Goal: Information Seeking & Learning: Learn about a topic

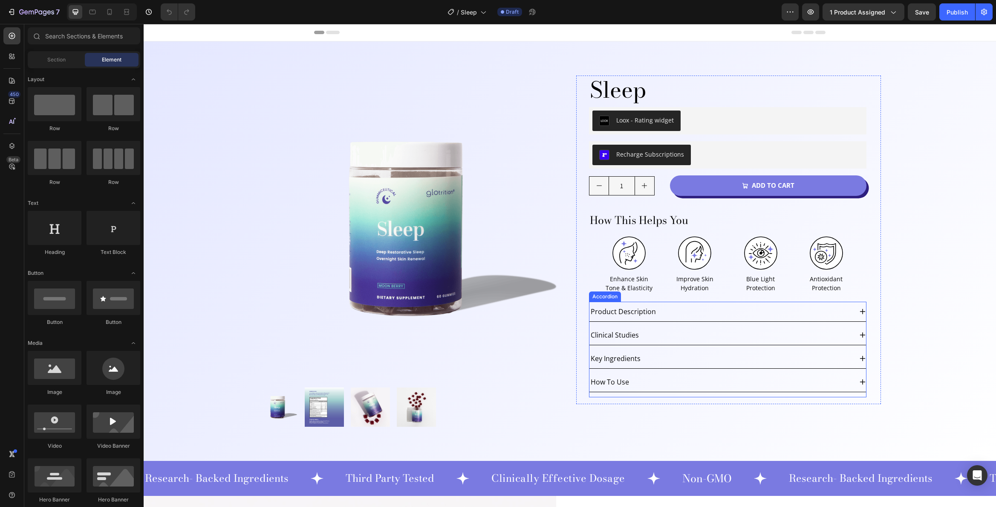
click at [635, 307] on span "Product Description" at bounding box center [623, 311] width 65 height 9
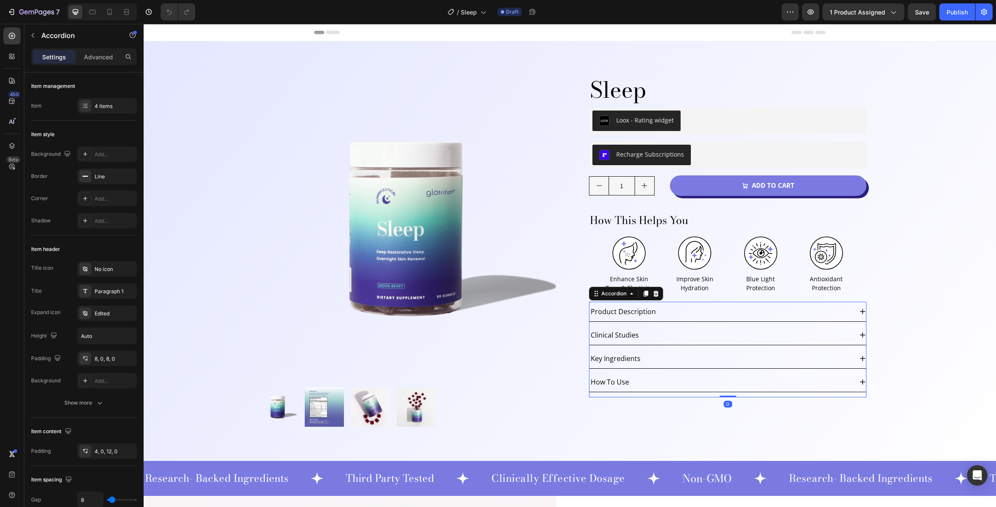
click at [742, 310] on div "Product Description" at bounding box center [721, 311] width 263 height 13
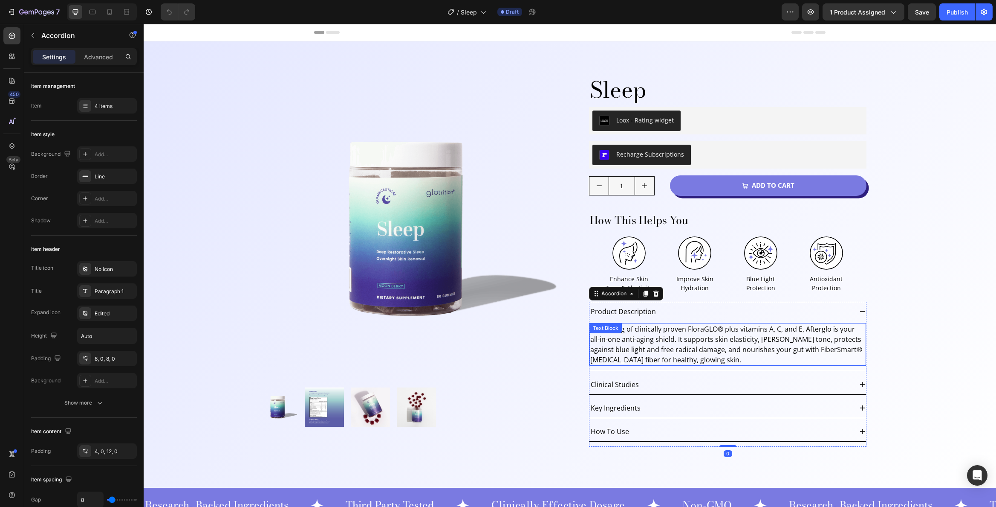
click at [648, 337] on p "With 10mg of clinically proven FloraGLO® plus vitamins A, C, and E, Afterglo is…" at bounding box center [728, 344] width 275 height 41
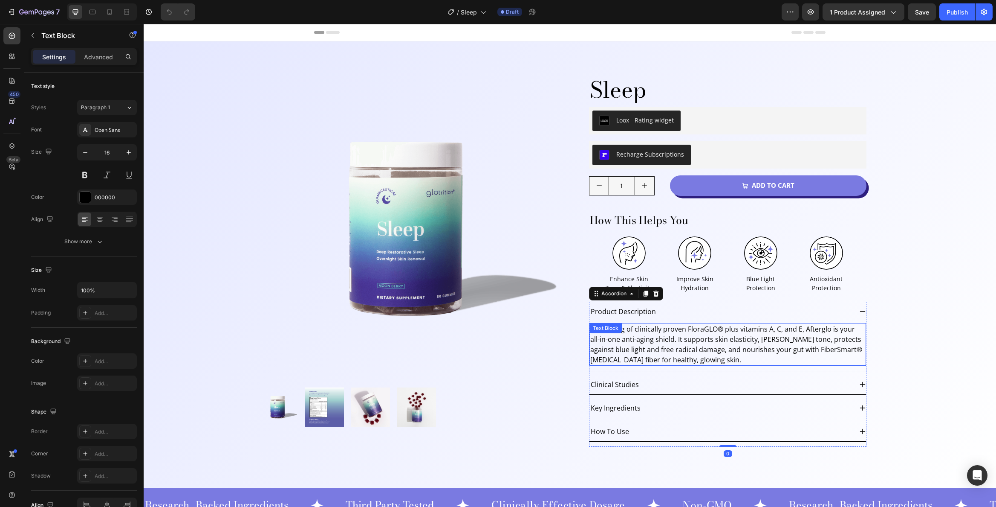
click at [622, 333] on div "Text Block" at bounding box center [606, 328] width 32 height 10
click at [648, 337] on div "Text Block" at bounding box center [627, 331] width 75 height 14
click at [688, 343] on p "With 10mg of clinically proven FloraGLO® plus vitamins A, C, and E, Afterglo is…" at bounding box center [728, 344] width 275 height 41
click at [689, 343] on p "With 10mg of clinically proven FloraGLO® plus vitamins A, C, and E, Afterglo is…" at bounding box center [728, 344] width 275 height 41
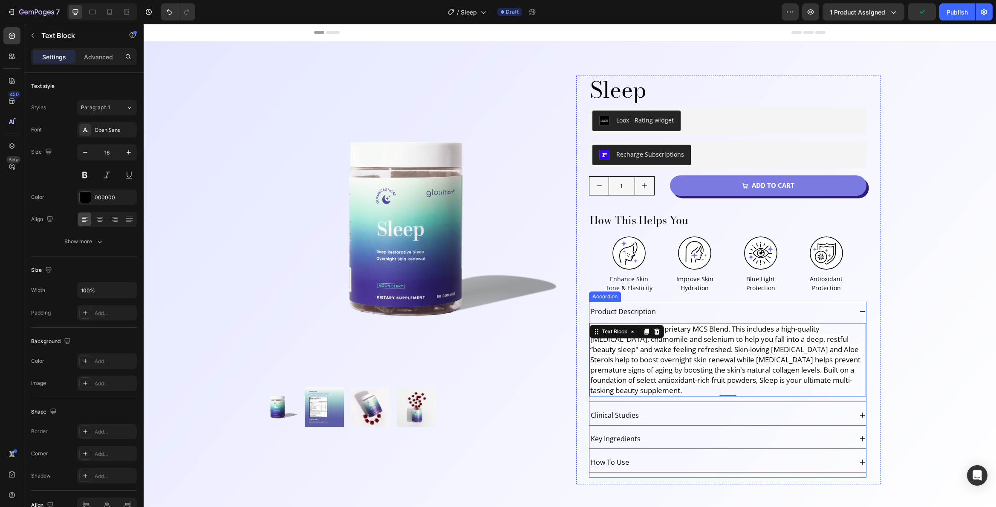
click at [802, 421] on div "Clinical Studies" at bounding box center [721, 414] width 263 height 13
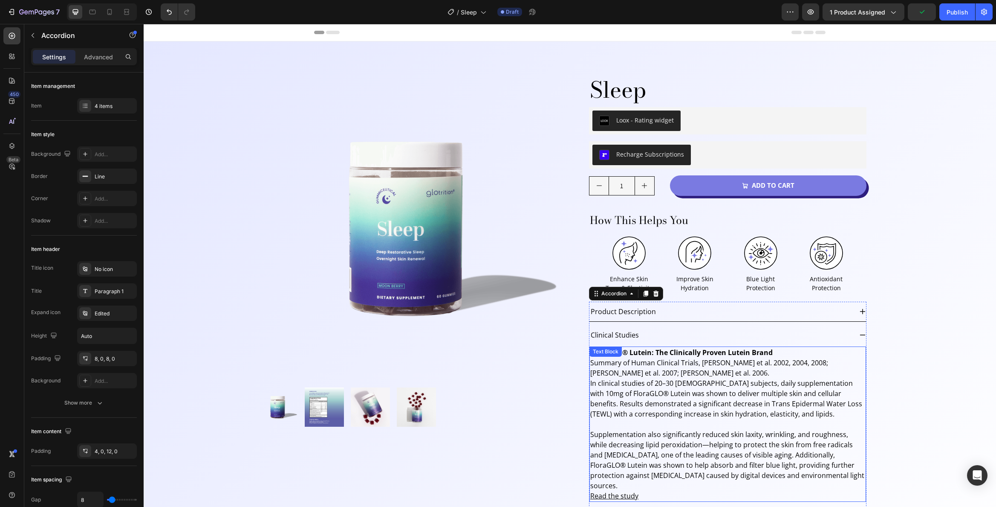
click at [709, 383] on p "Summary of Human Clinical Trials, [PERSON_NAME] et al. 2002, 2004, 2008; [PERSO…" at bounding box center [728, 387] width 275 height 61
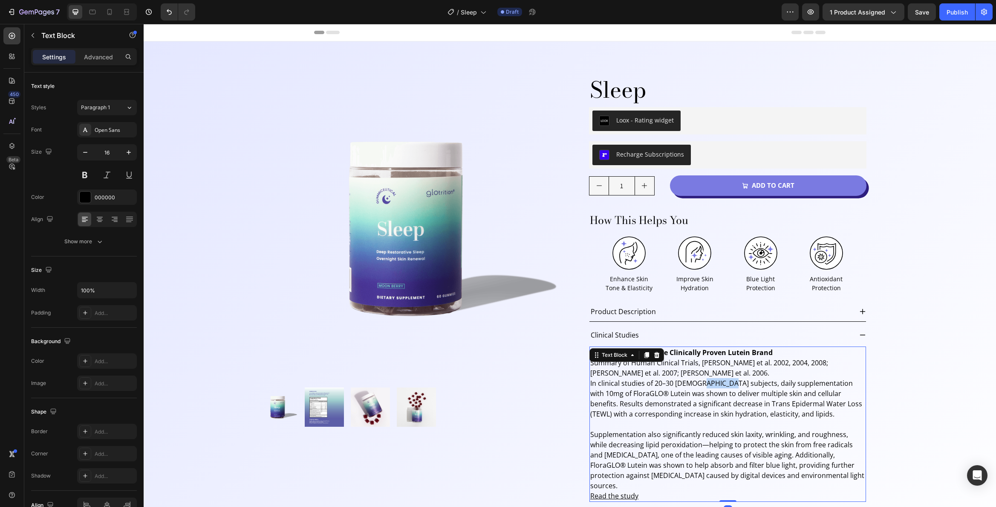
click at [709, 383] on p "Summary of Human Clinical Trials, [PERSON_NAME] et al. 2002, 2004, 2008; [PERSO…" at bounding box center [728, 387] width 275 height 61
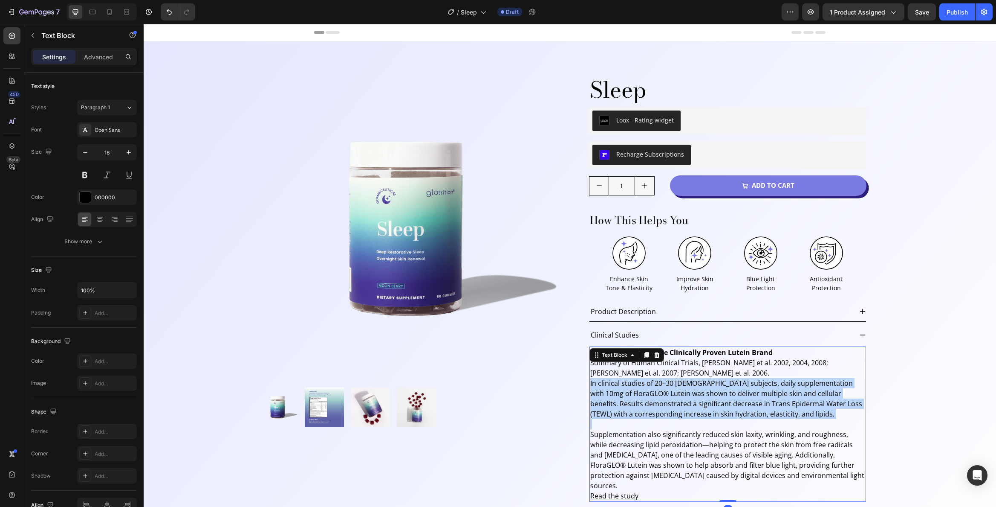
click at [709, 383] on p "Summary of Human Clinical Trials, [PERSON_NAME] et al. 2002, 2004, 2008; [PERSO…" at bounding box center [728, 387] width 275 height 61
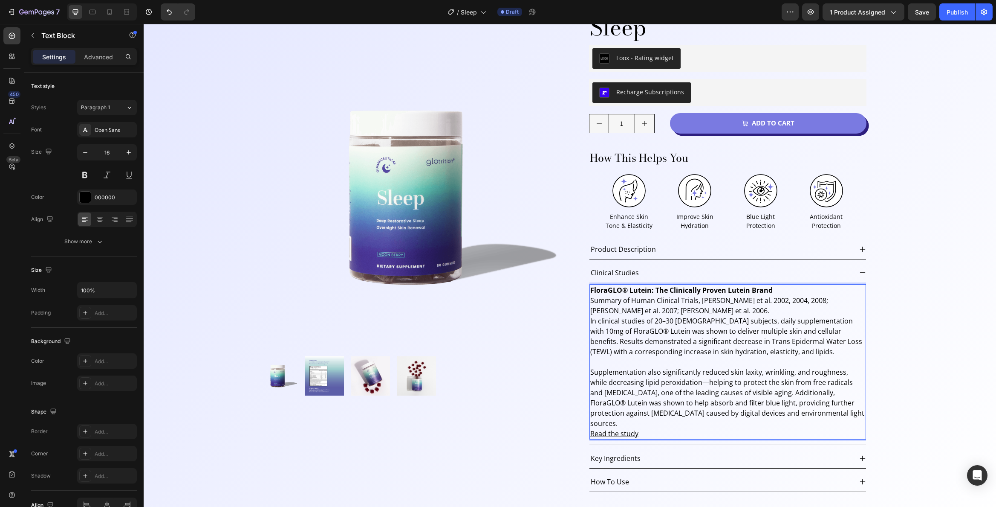
scroll to position [73, 0]
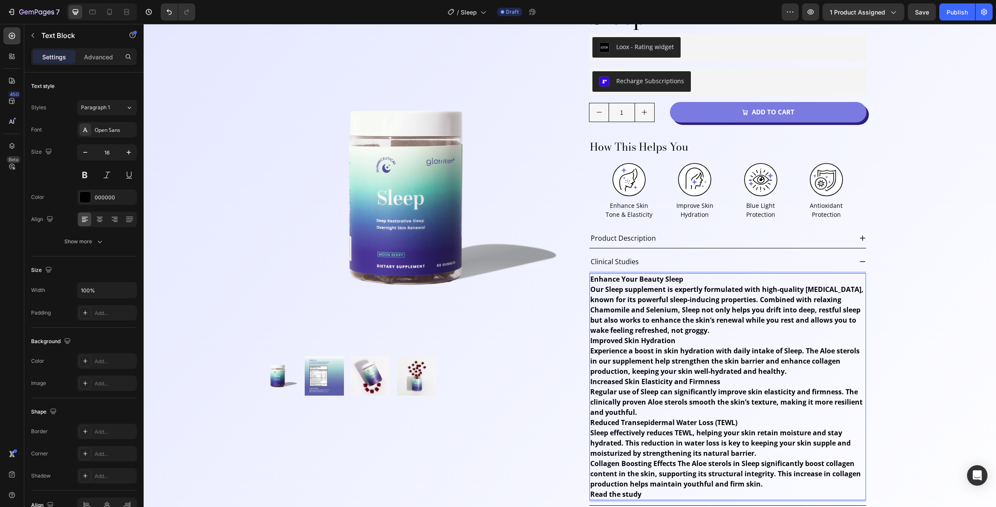
click at [718, 367] on strong "Experience a boost in skin hydration with daily intake of Sleep. The Aloe stero…" at bounding box center [725, 361] width 269 height 30
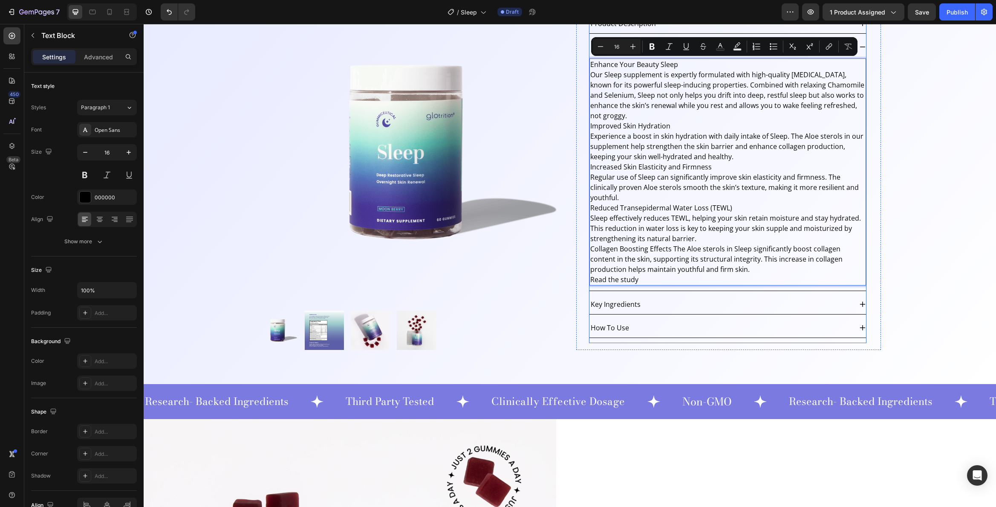
scroll to position [287, 0]
click at [639, 278] on p "Read the study" at bounding box center [728, 280] width 275 height 10
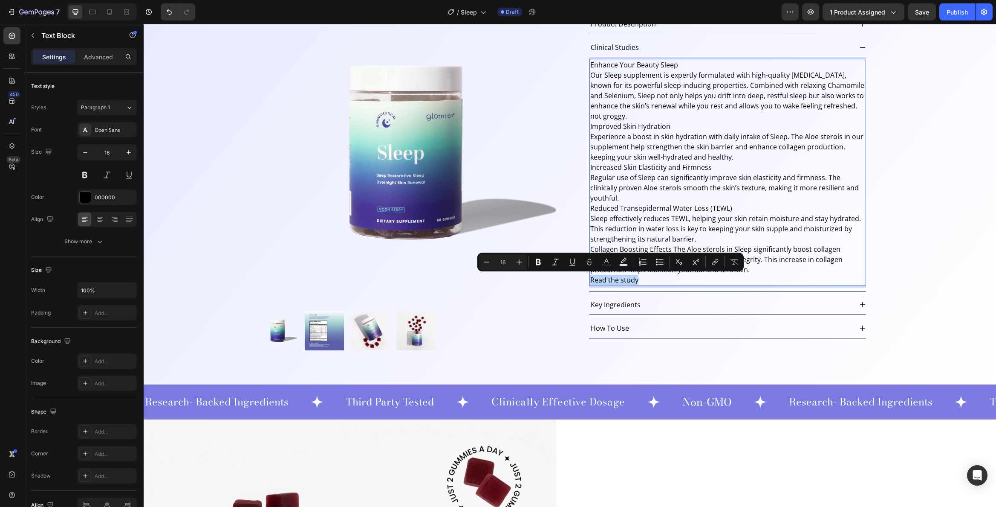
drag, startPoint x: 636, startPoint y: 281, endPoint x: 588, endPoint y: 279, distance: 47.8
click at [591, 279] on p "Read the study" at bounding box center [728, 280] width 275 height 10
click at [715, 261] on icon "Editor contextual toolbar" at bounding box center [715, 262] width 9 height 9
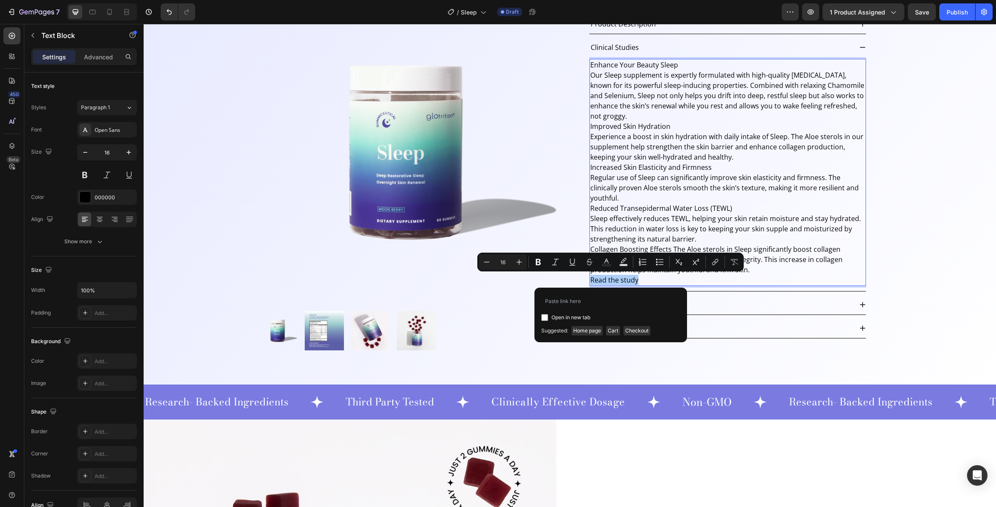
type input "[URL][DOMAIN_NAME]"
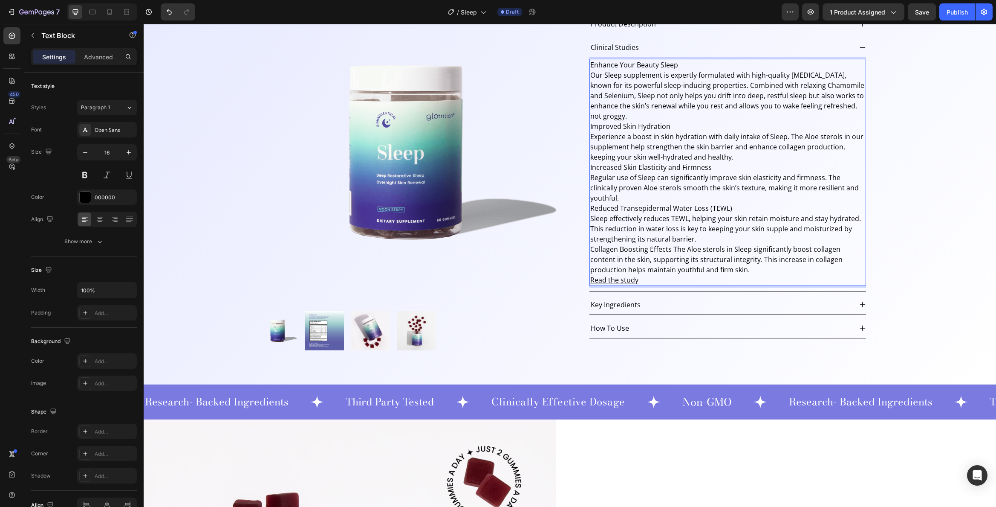
click at [755, 230] on p "Reduced Transepidermal Water Loss (TEWL) Sleep effectively reduces TEWL, helpin…" at bounding box center [728, 223] width 275 height 41
click at [691, 238] on p "Reduced Transepidermal Water Loss (TEWL) Sleep effectively reduces TEWL, helpin…" at bounding box center [728, 223] width 275 height 41
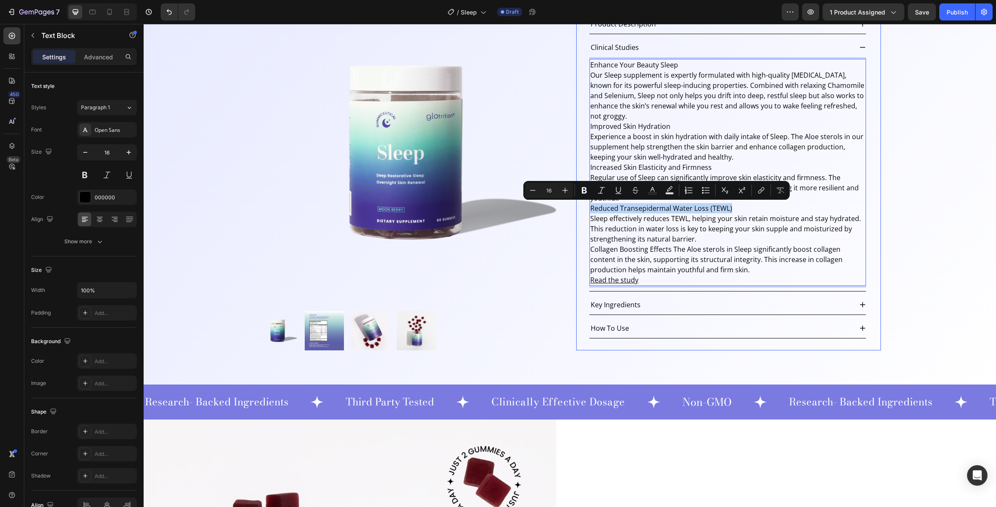
drag, startPoint x: 730, startPoint y: 207, endPoint x: 585, endPoint y: 208, distance: 145.0
click at [585, 208] on div "Sleep Product Title Loox - Rating widget Loox Row Recharge Subscriptions Rechar…" at bounding box center [728, 69] width 305 height 562
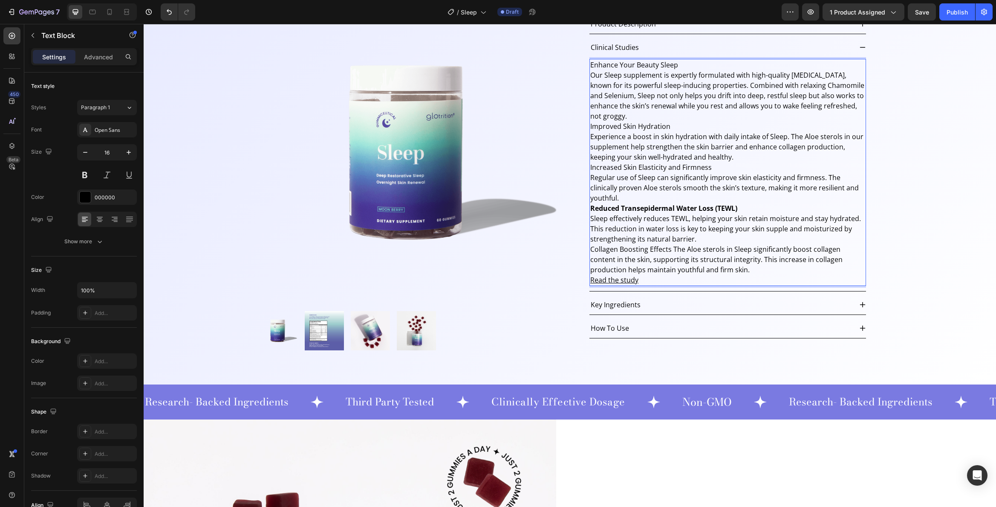
click at [687, 254] on p "Collagen Boosting Effects The Aloe sterols in Sleep significantly boost collage…" at bounding box center [728, 259] width 275 height 31
drag, startPoint x: 669, startPoint y: 249, endPoint x: 587, endPoint y: 248, distance: 82.3
click at [590, 248] on div "Enhance Your Beauty Sleep Our Sleep supplement is expertly formulated with high…" at bounding box center [728, 172] width 277 height 227
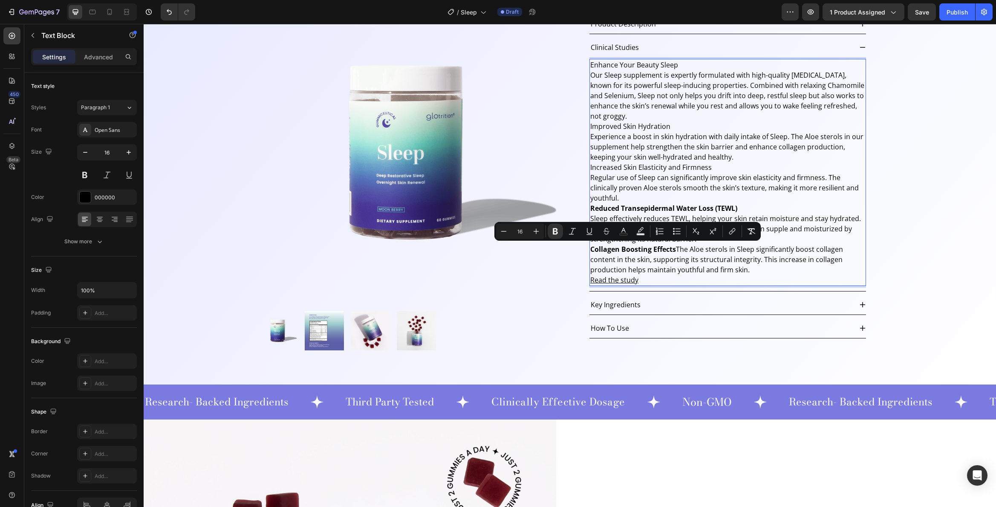
click at [672, 249] on strong "Collagen Boosting Effects" at bounding box center [634, 248] width 86 height 9
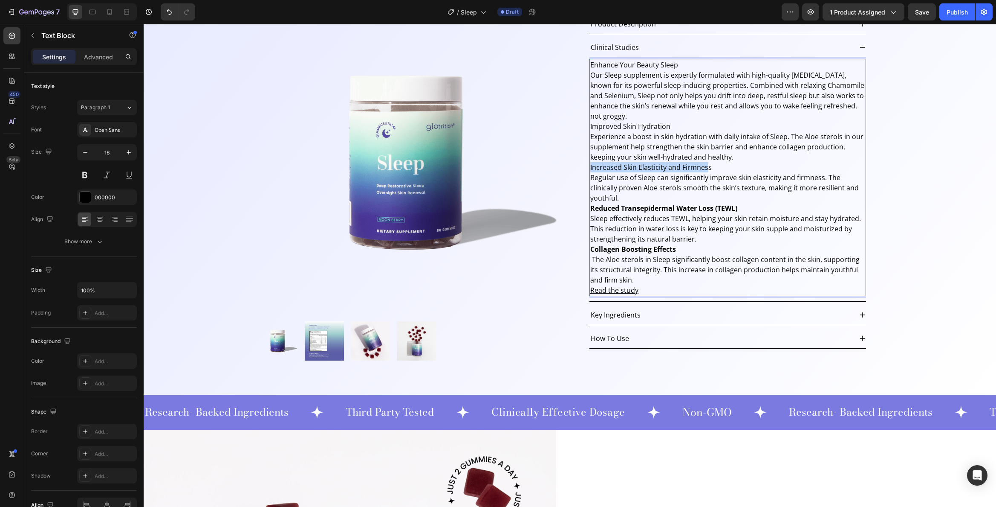
drag, startPoint x: 704, startPoint y: 165, endPoint x: 582, endPoint y: 165, distance: 122.4
click at [582, 165] on div "Sleep Product Title Loox - Rating widget Loox Row Recharge Subscriptions Rechar…" at bounding box center [728, 74] width 305 height 572
click at [710, 163] on p "Increased Skin Elasticity and Firmness Regular use of Sleep can significantly i…" at bounding box center [728, 182] width 275 height 41
drag, startPoint x: 709, startPoint y: 164, endPoint x: 582, endPoint y: 164, distance: 126.2
click at [582, 164] on div "Sleep Product Title Loox - Rating widget Loox Row Recharge Subscriptions Rechar…" at bounding box center [728, 74] width 305 height 572
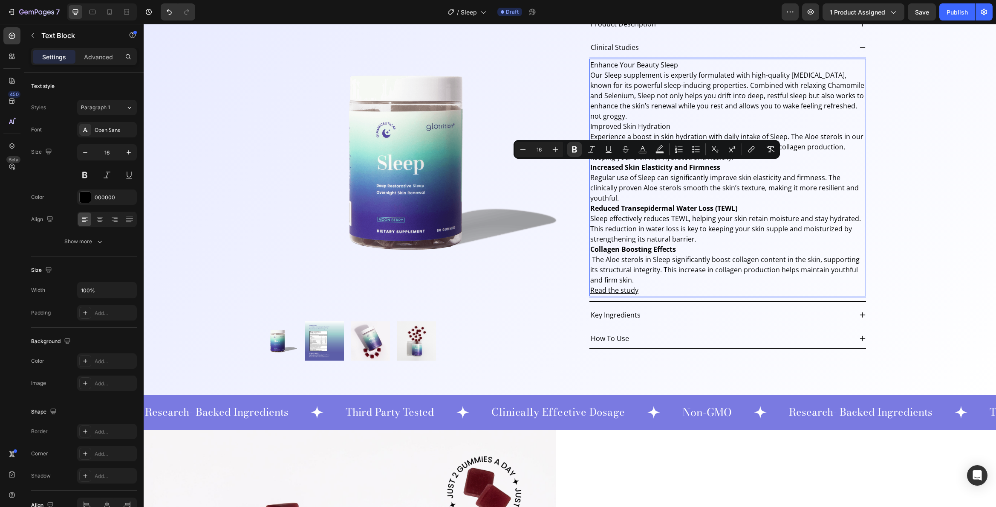
click at [644, 118] on p "Enhance Your Beauty Sleep Our Sleep supplement is expertly formulated with high…" at bounding box center [728, 90] width 275 height 61
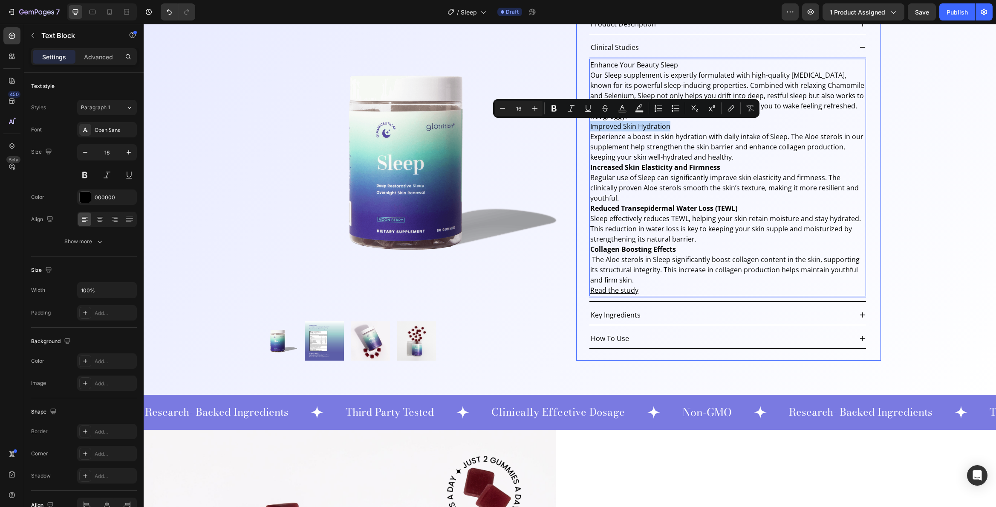
drag, startPoint x: 672, startPoint y: 126, endPoint x: 576, endPoint y: 125, distance: 95.1
click at [576, 125] on div "Sleep Product Title Loox - Rating widget Loox Row Recharge Subscriptions Rechar…" at bounding box center [728, 74] width 305 height 572
click at [667, 63] on p "Enhance Your Beauty Sleep Our Sleep supplement is expertly formulated with high…" at bounding box center [728, 90] width 275 height 61
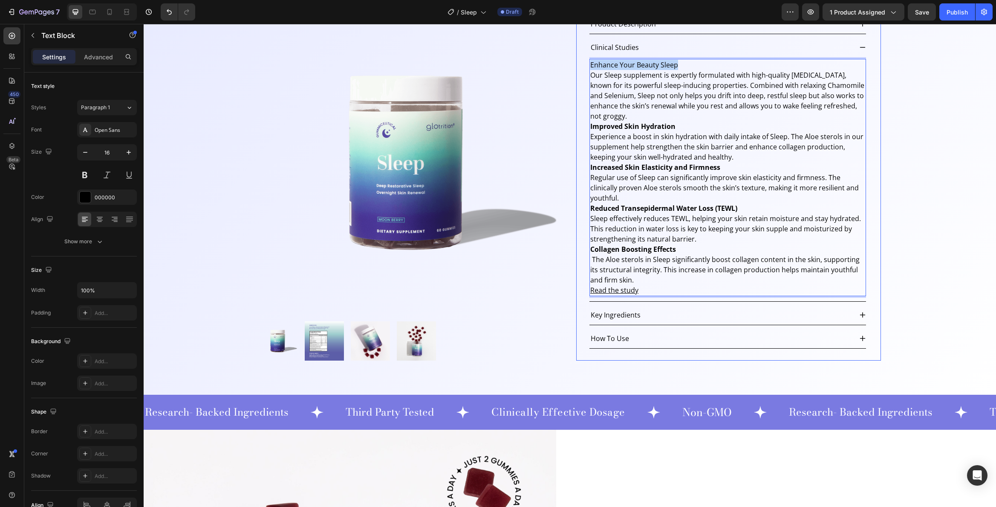
drag, startPoint x: 681, startPoint y: 63, endPoint x: 577, endPoint y: 64, distance: 104.0
click at [577, 64] on div "Sleep Product Title Loox - Rating widget Loox Row Recharge Subscriptions Rechar…" at bounding box center [728, 74] width 305 height 572
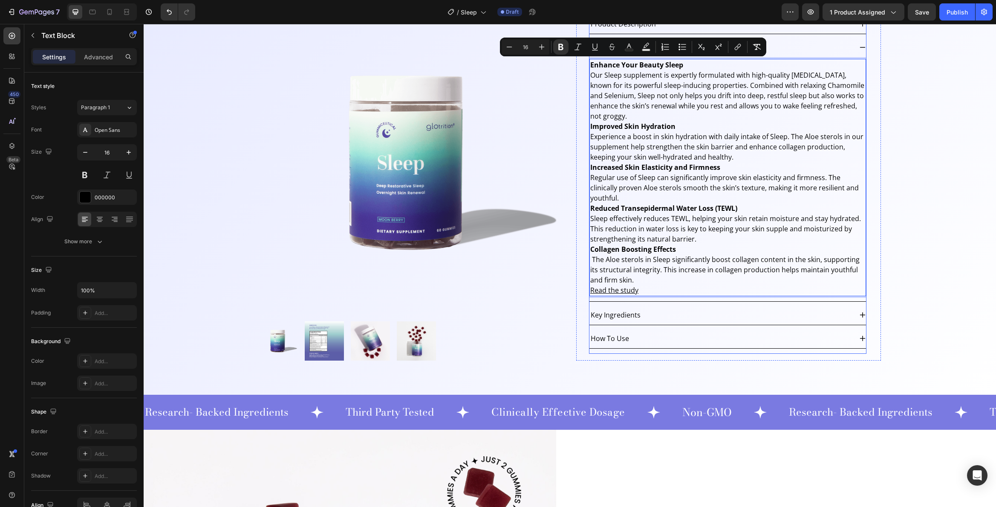
click at [692, 313] on div "Key Ingredients" at bounding box center [721, 314] width 263 height 13
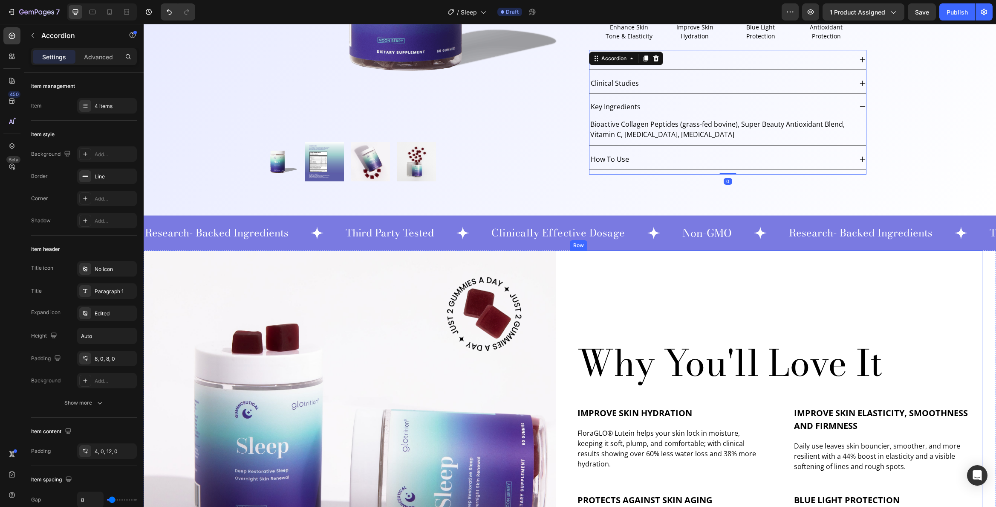
scroll to position [233, 0]
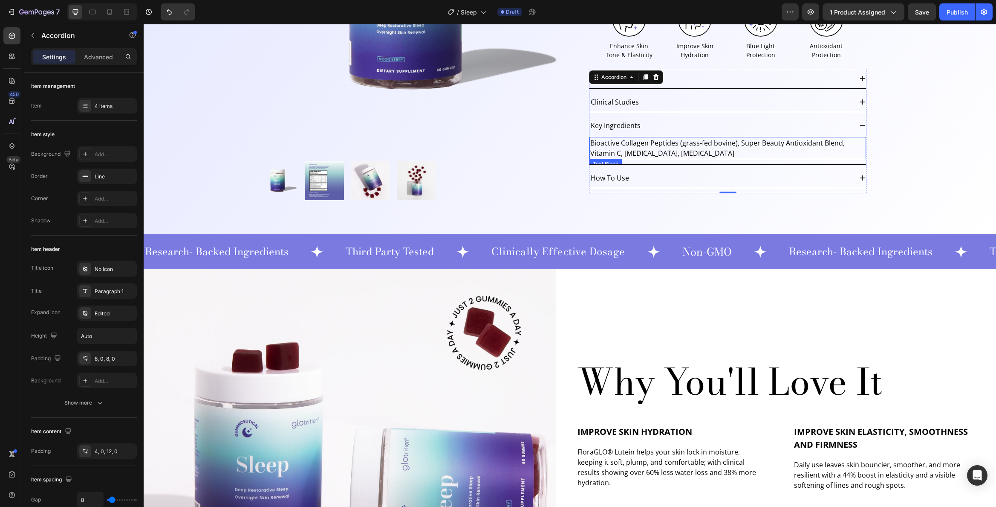
click at [629, 150] on p "Bioactive Collagen Peptides (grass-fed bovine), Super Beauty Antioxidant Blend,…" at bounding box center [728, 148] width 275 height 20
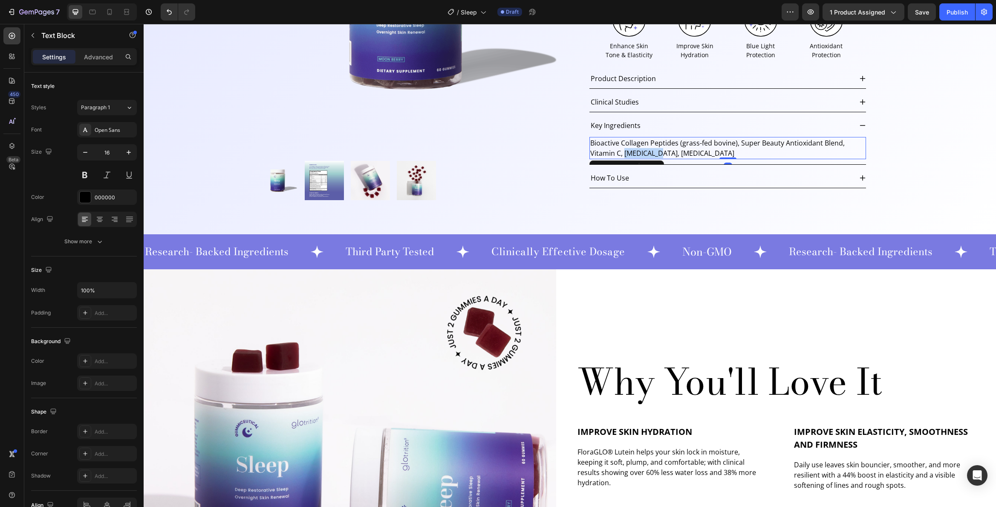
click at [629, 150] on p "Bioactive Collagen Peptides (grass-fed bovine), Super Beauty Antioxidant Blend,…" at bounding box center [728, 148] width 275 height 20
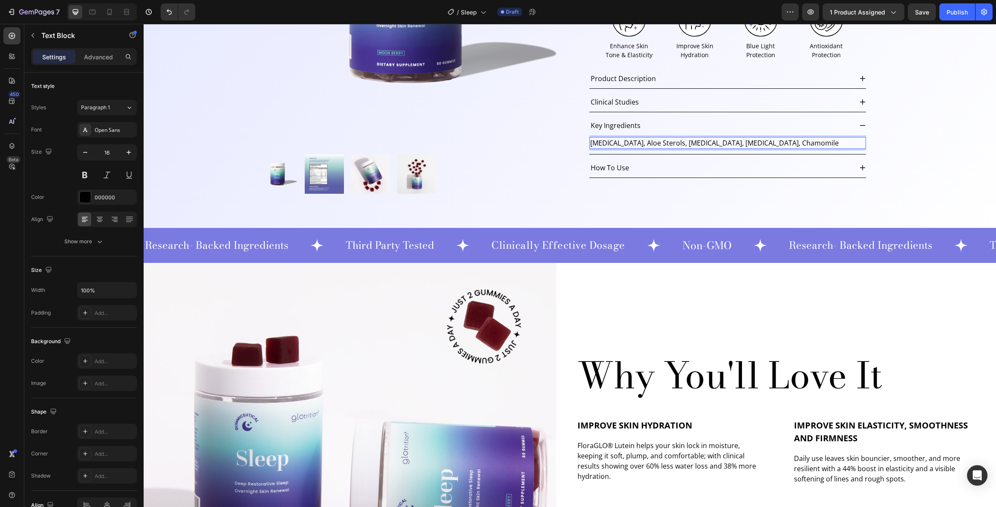
click at [782, 144] on p "[MEDICAL_DATA], Aloe Sterols, [MEDICAL_DATA], [MEDICAL_DATA], Chamomile" at bounding box center [728, 143] width 275 height 10
click at [794, 143] on p "[MEDICAL_DATA], Aloe Sterols, [MEDICAL_DATA], [MEDICAL_DATA], Chamomile, Se" at bounding box center [728, 143] width 275 height 10
drag, startPoint x: 794, startPoint y: 143, endPoint x: 784, endPoint y: 143, distance: 10.2
click at [784, 143] on p "[MEDICAL_DATA], Aloe Sterols, [MEDICAL_DATA], [MEDICAL_DATA], Chamomile, Se" at bounding box center [728, 143] width 275 height 10
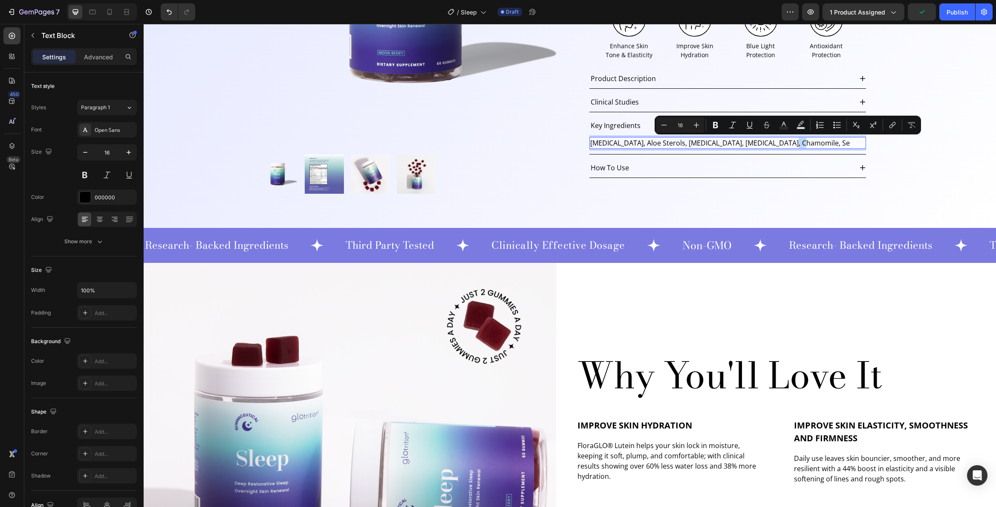
click at [786, 145] on p "[MEDICAL_DATA], Aloe Sterols, [MEDICAL_DATA], [MEDICAL_DATA], Chamomile, Se" at bounding box center [728, 143] width 275 height 10
drag, startPoint x: 786, startPoint y: 144, endPoint x: 792, endPoint y: 144, distance: 6.0
click at [792, 144] on p "[MEDICAL_DATA], Aloe Sterols, [MEDICAL_DATA], [MEDICAL_DATA], Chamomile, Se" at bounding box center [728, 143] width 275 height 10
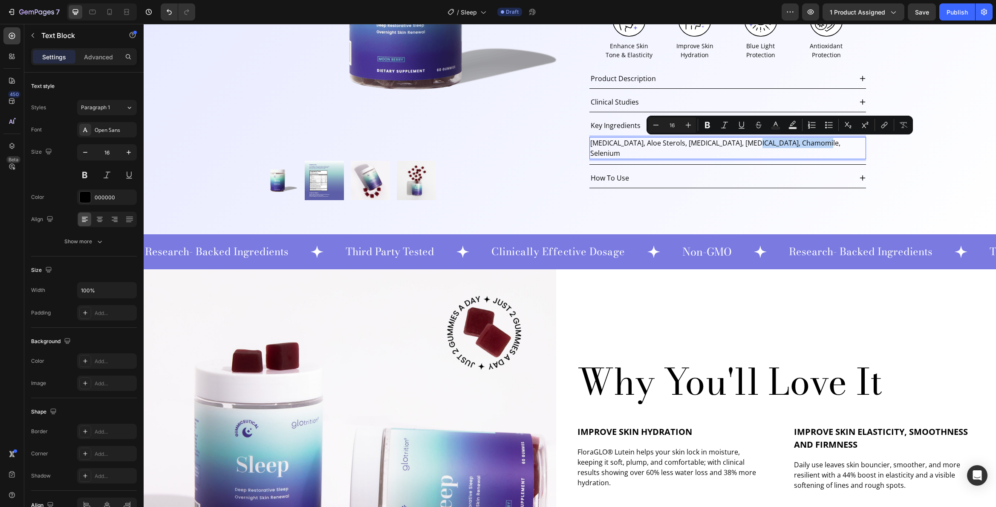
drag, startPoint x: 829, startPoint y: 145, endPoint x: 747, endPoint y: 145, distance: 81.4
click at [747, 145] on p "[MEDICAL_DATA], Aloe Sterols, [MEDICAL_DATA], [MEDICAL_DATA], Chamomile, Seleni…" at bounding box center [728, 148] width 275 height 20
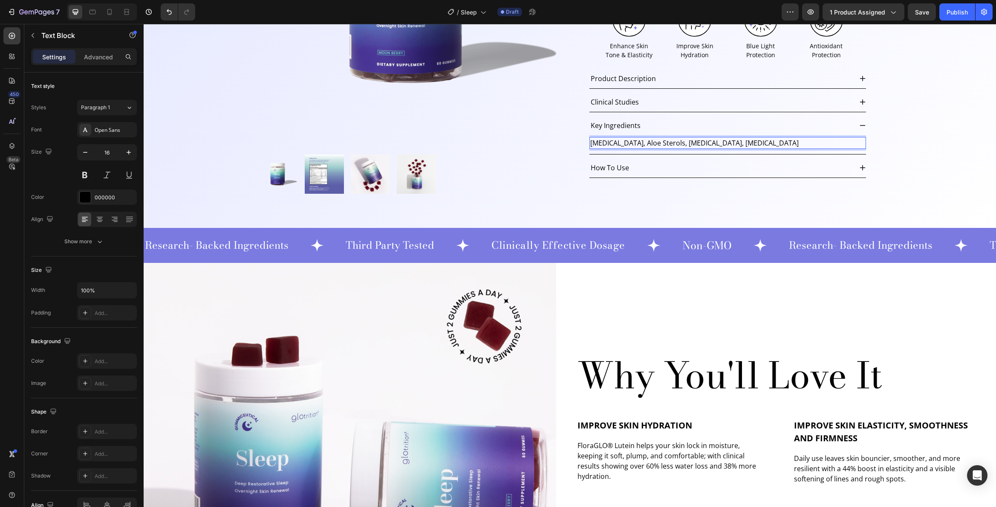
drag, startPoint x: 622, startPoint y: 140, endPoint x: 636, endPoint y: 146, distance: 15.5
click at [622, 140] on p "[MEDICAL_DATA], Aloe Sterols, [MEDICAL_DATA], [MEDICAL_DATA]" at bounding box center [728, 143] width 275 height 10
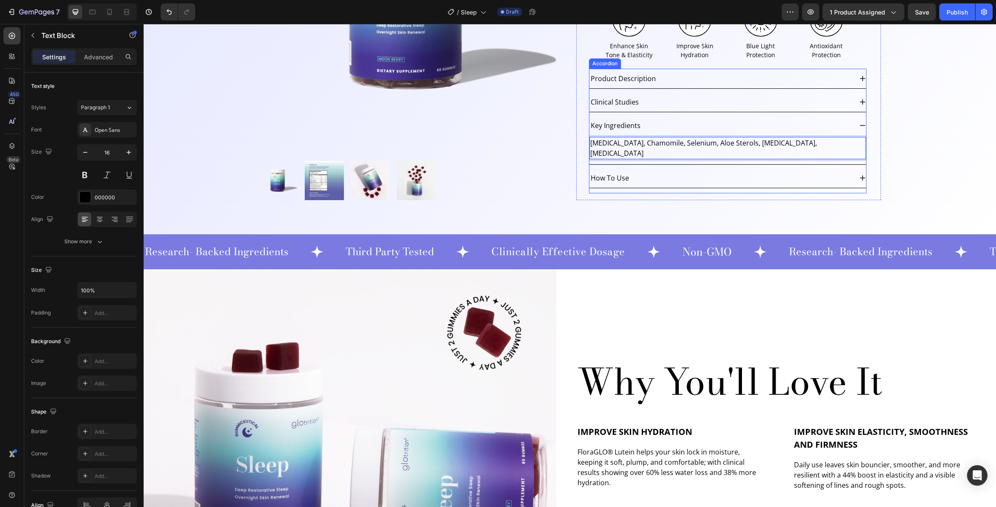
click at [660, 171] on div "How To Use" at bounding box center [721, 177] width 263 height 13
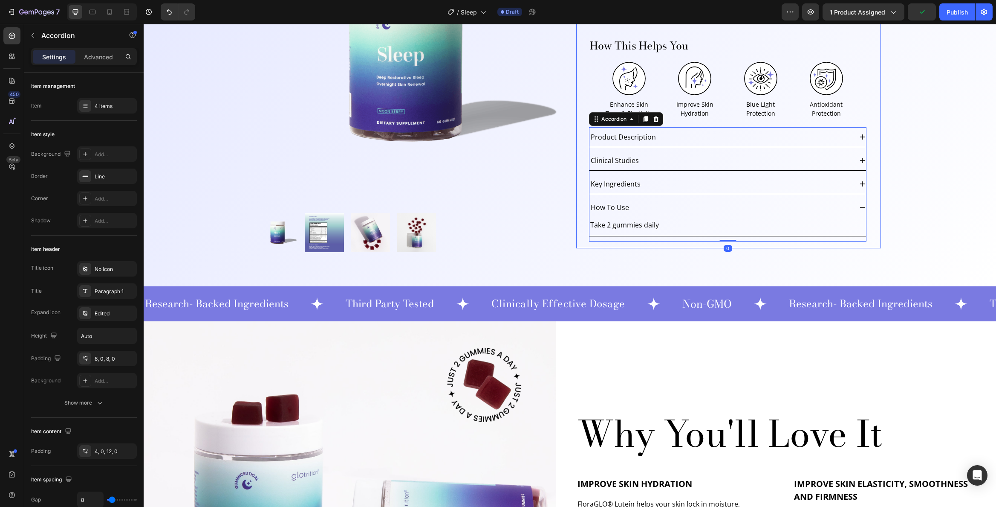
scroll to position [172, 0]
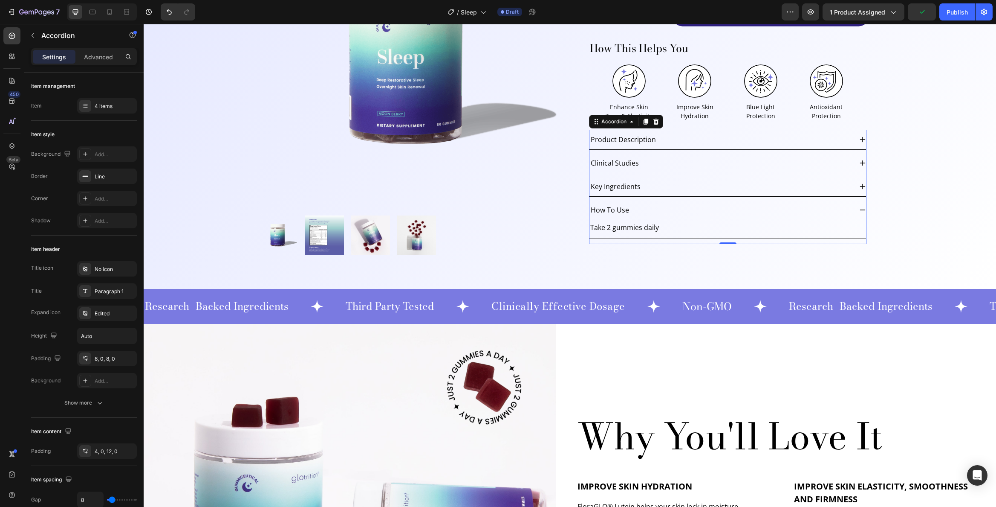
click at [773, 163] on div "Clinical Studies" at bounding box center [721, 162] width 263 height 13
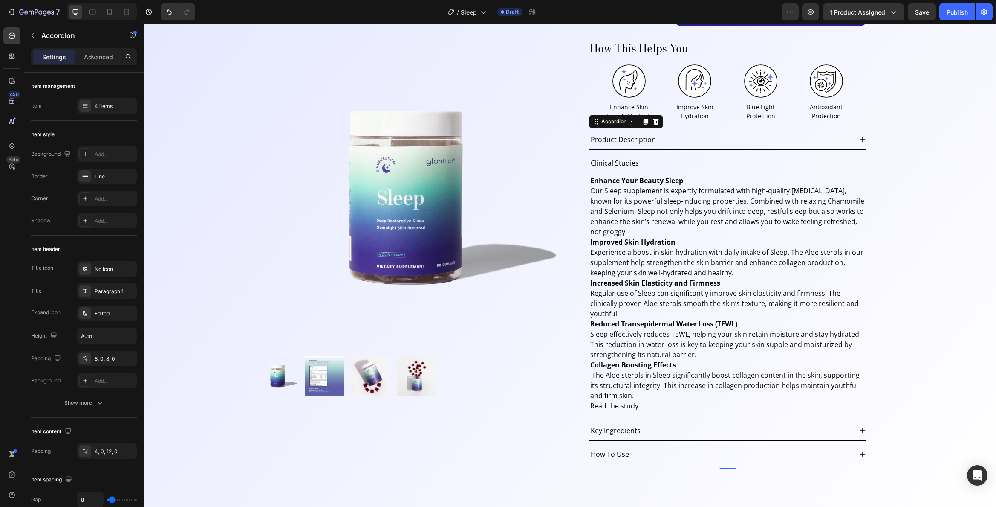
click at [778, 141] on div "Product Description" at bounding box center [721, 139] width 263 height 13
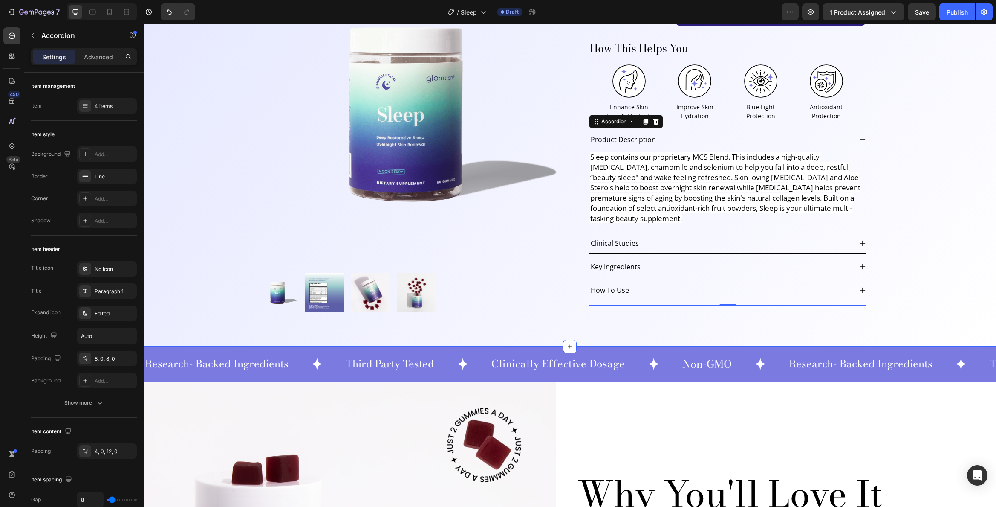
click at [908, 236] on div "Product Images Sleep Product Title Loox - Rating widget Loox Row Recharge Subsc…" at bounding box center [570, 108] width 853 height 477
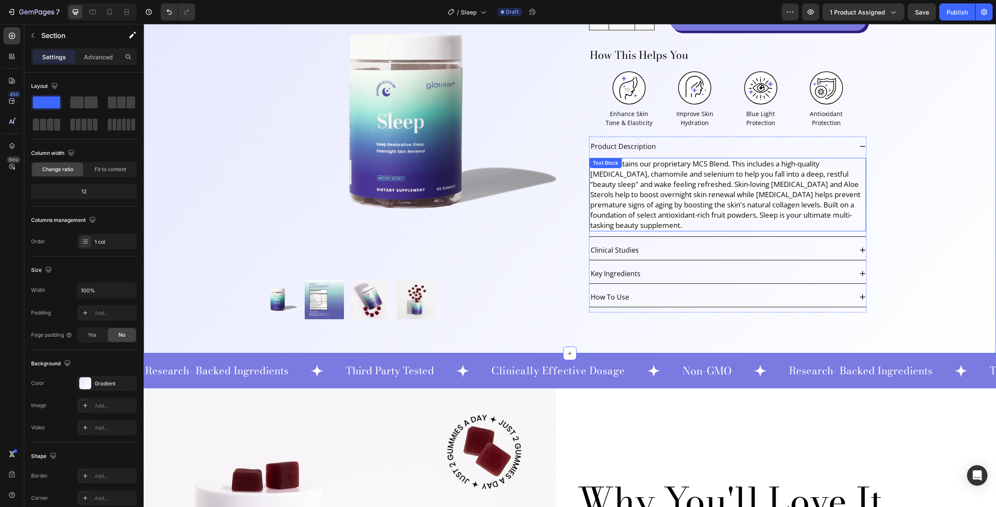
scroll to position [124, 0]
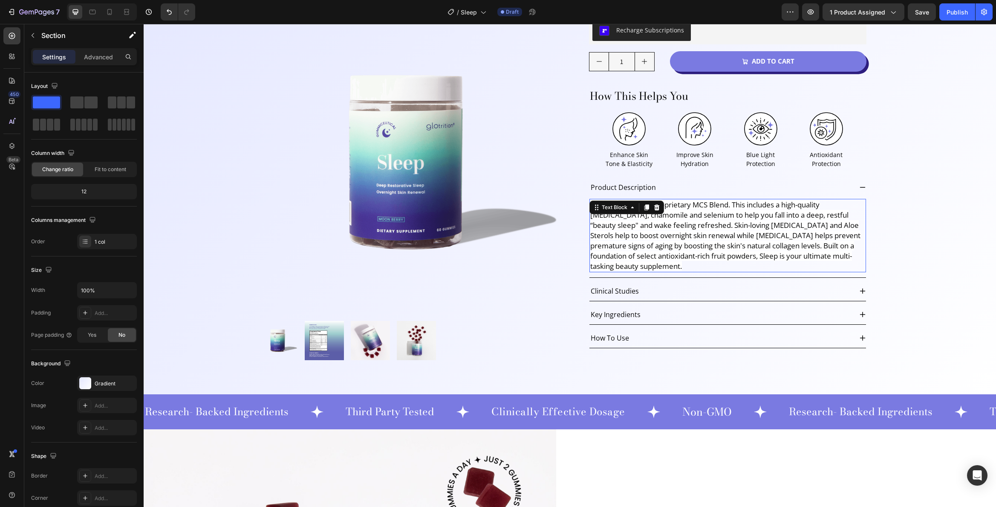
click at [736, 235] on span "Sleep contains our proprietary MCS Blend. This includes a high-quality [MEDICAL…" at bounding box center [726, 235] width 270 height 71
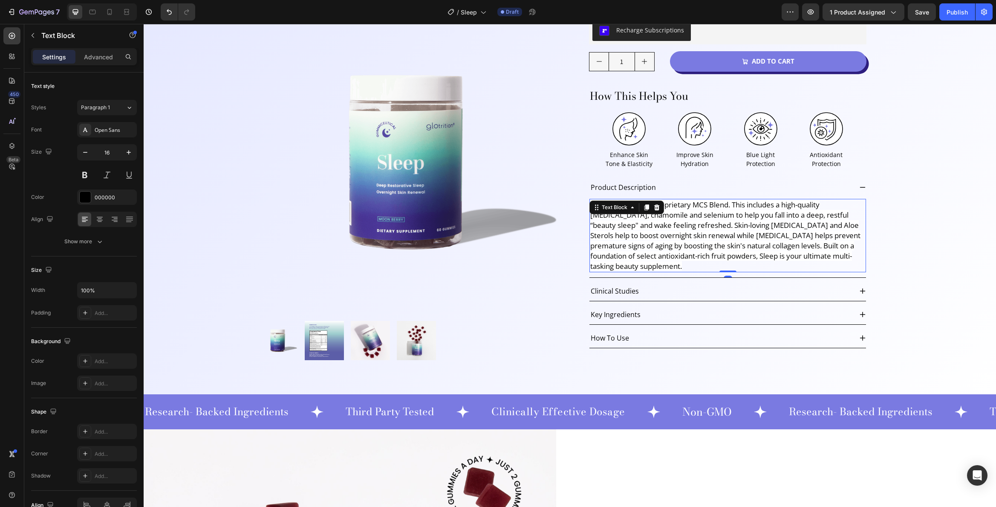
click at [736, 235] on span "Sleep contains our proprietary MCS Blend. This includes a high-quality [MEDICAL…" at bounding box center [726, 235] width 270 height 71
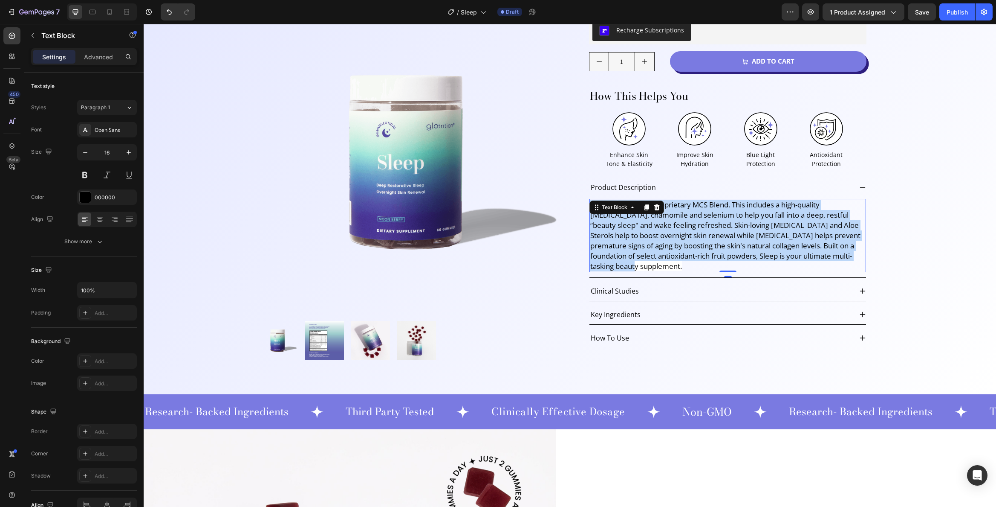
click at [736, 235] on span "Sleep contains our proprietary MCS Blend. This includes a high-quality [MEDICAL…" at bounding box center [726, 235] width 270 height 71
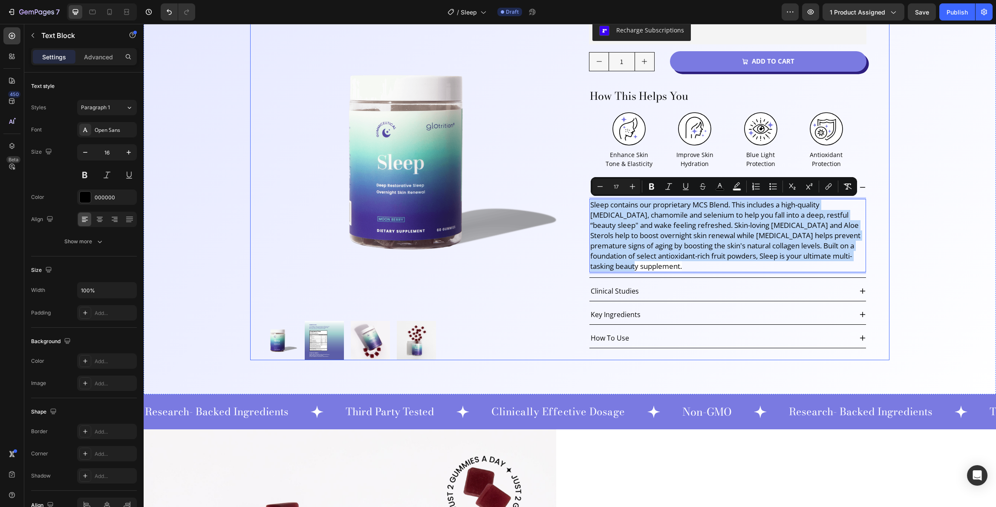
click at [908, 231] on div "Product Images Sleep Product Title Loox - Rating widget Loox Row Recharge Subsc…" at bounding box center [570, 155] width 853 height 477
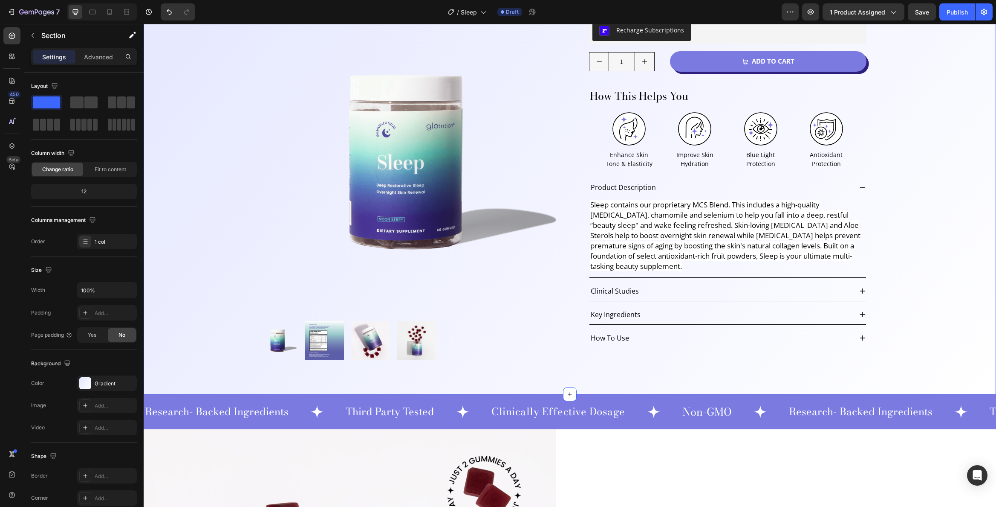
click at [909, 231] on div "Product Images Sleep Product Title Loox - Rating widget Loox Row Recharge Subsc…" at bounding box center [570, 155] width 853 height 477
click at [772, 220] on p "Sleep contains our proprietary MCS Blend. This includes a high-quality [MEDICAL…" at bounding box center [728, 236] width 275 height 72
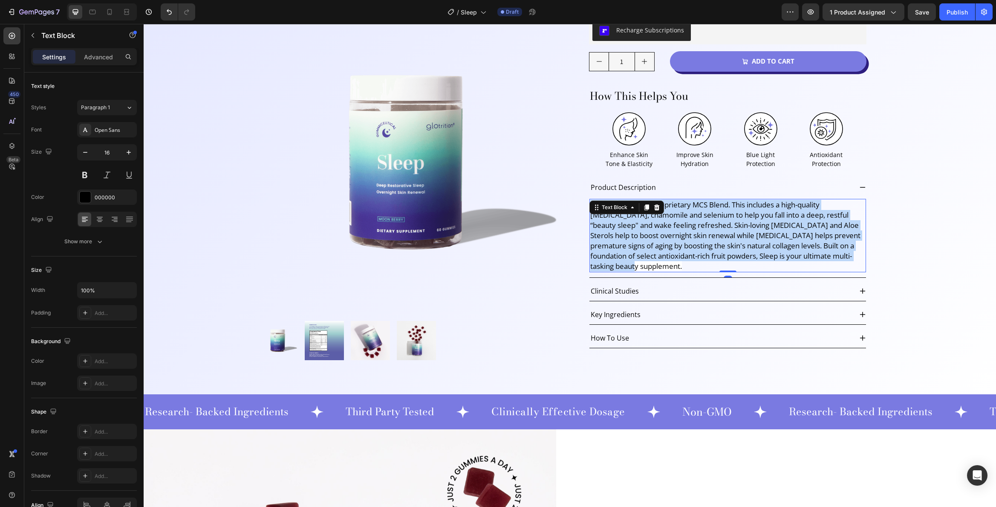
click at [772, 220] on p "Sleep contains our proprietary MCS Blend. This includes a high-quality [MEDICAL…" at bounding box center [728, 236] width 275 height 72
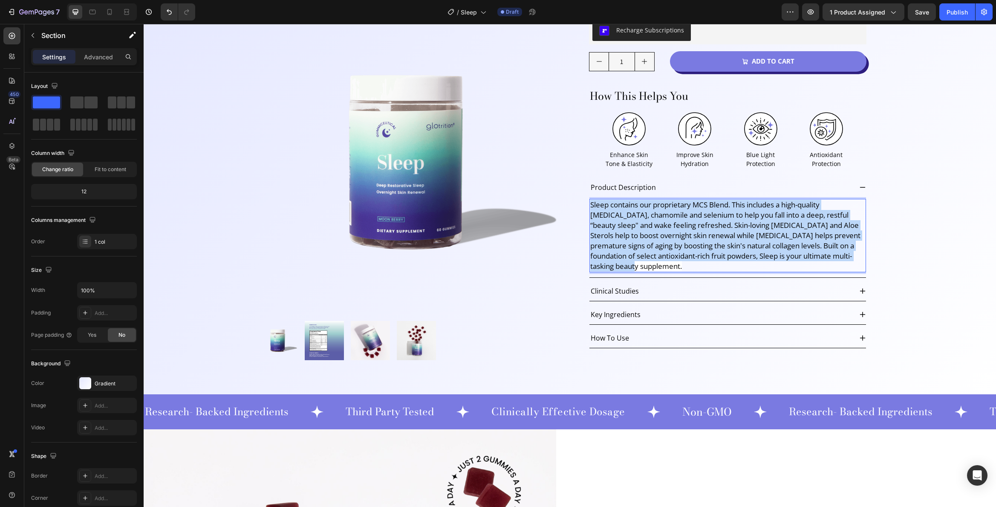
click at [972, 147] on div "Product Images Sleep Product Title Loox - Rating widget Loox Row Recharge Subsc…" at bounding box center [570, 155] width 853 height 477
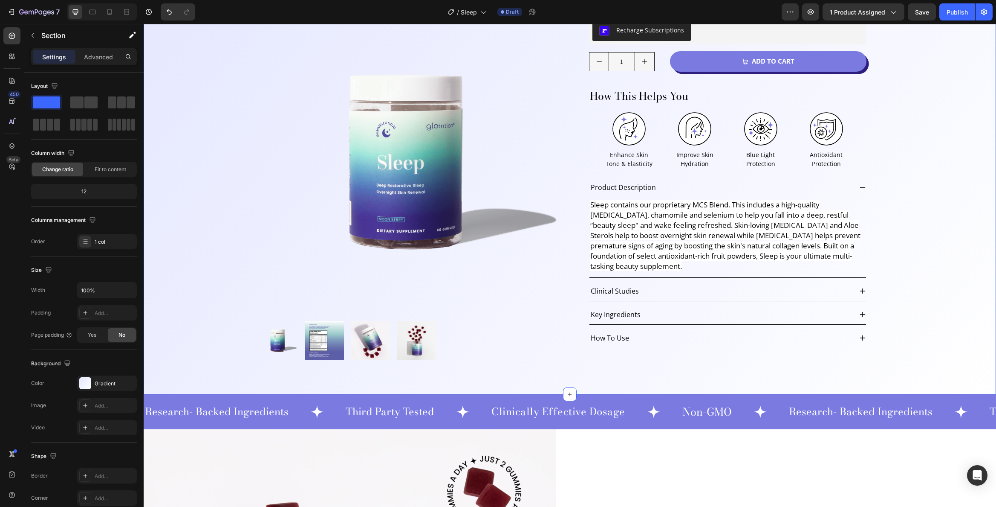
click at [911, 146] on div "Product Images Sleep Product Title Loox - Rating widget Loox Row Recharge Subsc…" at bounding box center [570, 155] width 853 height 477
click at [860, 187] on icon at bounding box center [863, 187] width 6 height 1
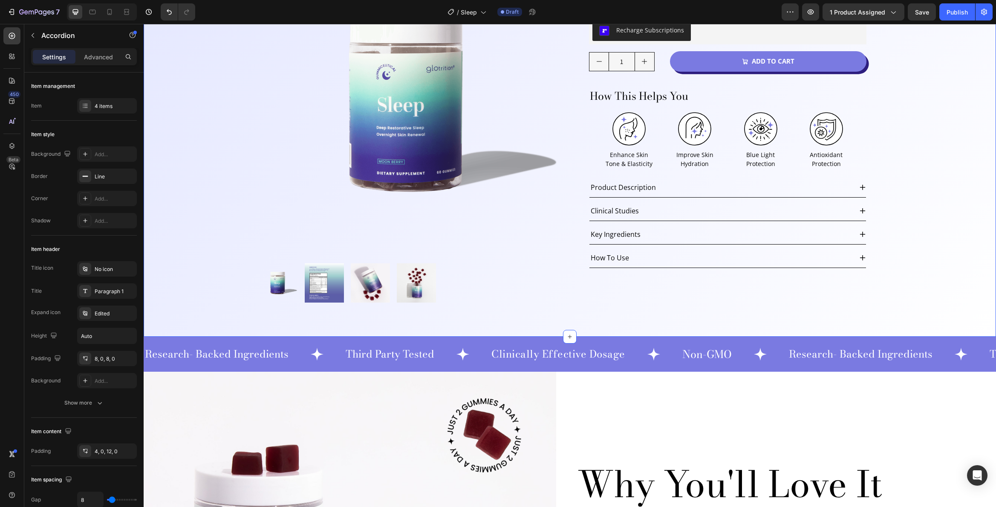
click at [911, 200] on div "Product Images Sleep Product Title Loox - Rating widget Loox Row Recharge Subsc…" at bounding box center [570, 126] width 853 height 419
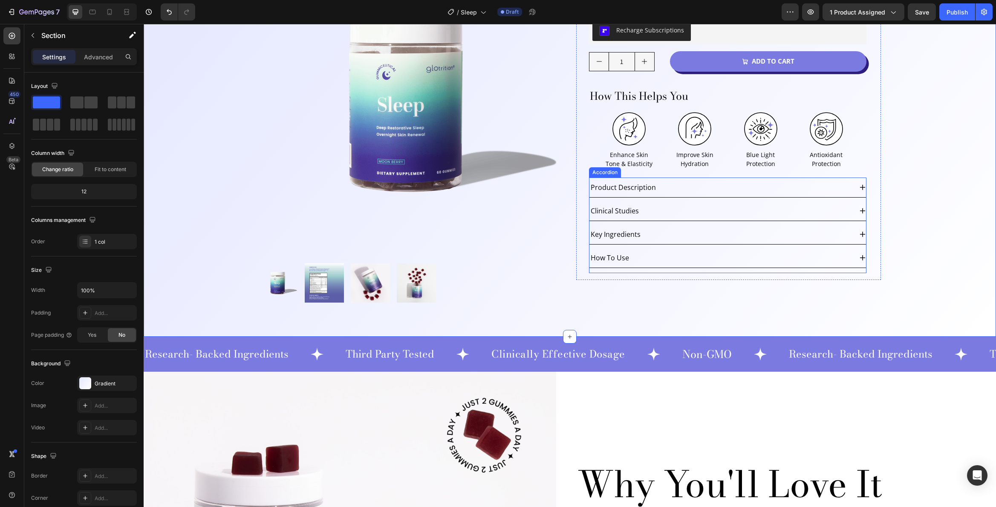
click at [815, 209] on div "Clinical Studies" at bounding box center [721, 210] width 263 height 13
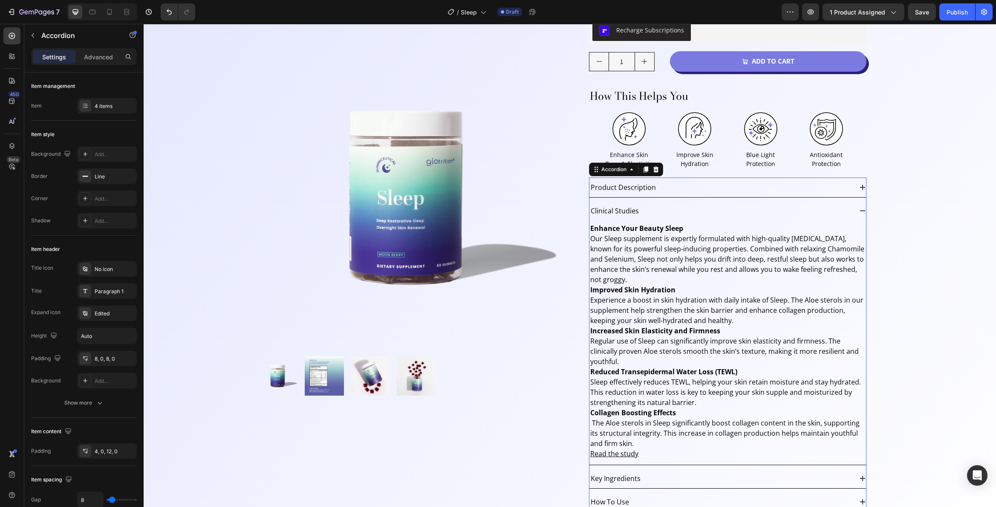
click at [782, 188] on div "Product Description" at bounding box center [721, 187] width 263 height 13
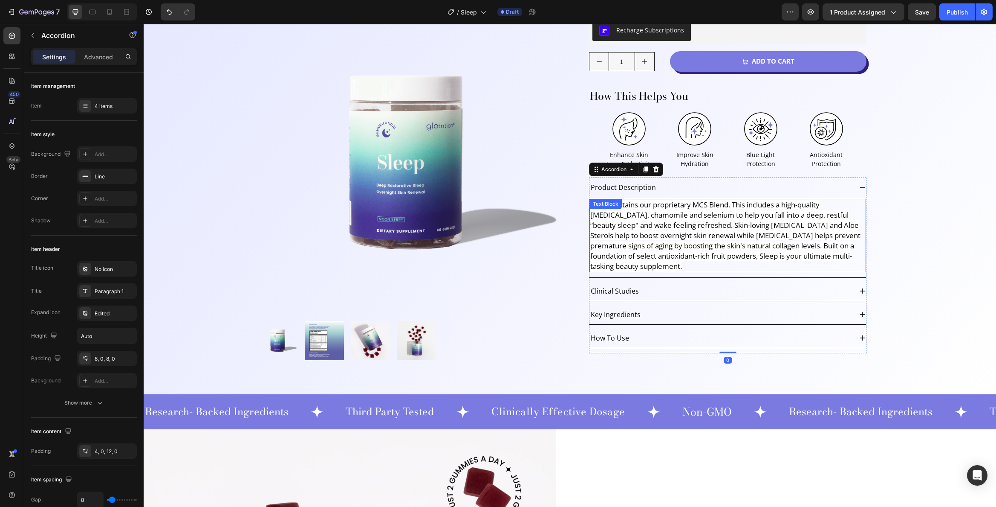
click at [767, 216] on span "Sleep contains our proprietary MCS Blend. This includes a high-quality [MEDICAL…" at bounding box center [726, 235] width 270 height 71
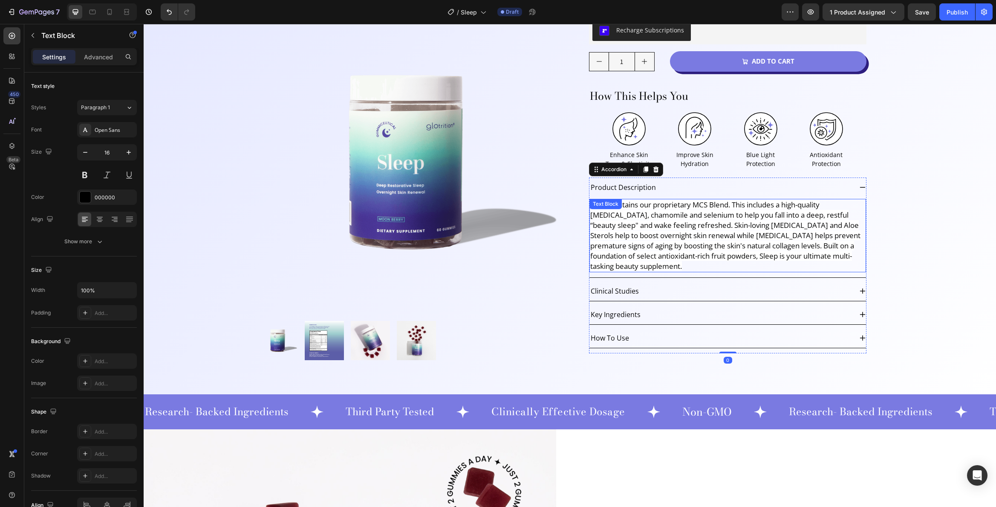
click at [767, 216] on span "Sleep contains our proprietary MCS Blend. This includes a high-quality [MEDICAL…" at bounding box center [726, 235] width 270 height 71
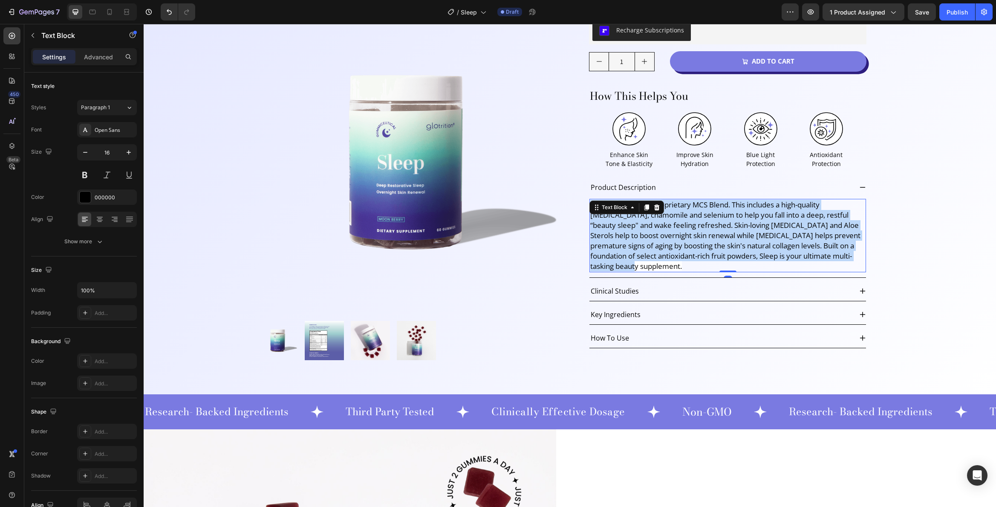
click at [767, 216] on span "Sleep contains our proprietary MCS Blend. This includes a high-quality [MEDICAL…" at bounding box center [726, 235] width 270 height 71
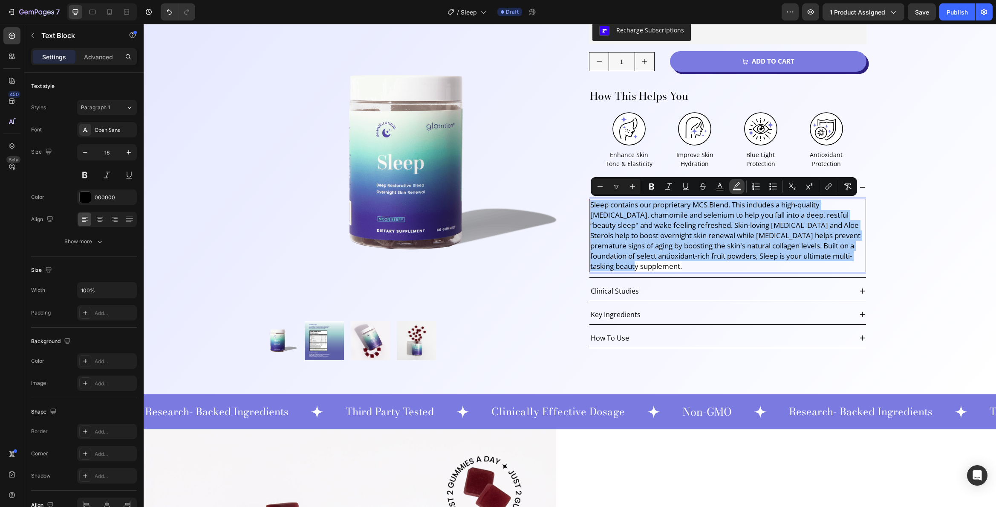
click at [735, 186] on icon "Editor contextual toolbar" at bounding box center [737, 186] width 9 height 9
type input "FFFFFF"
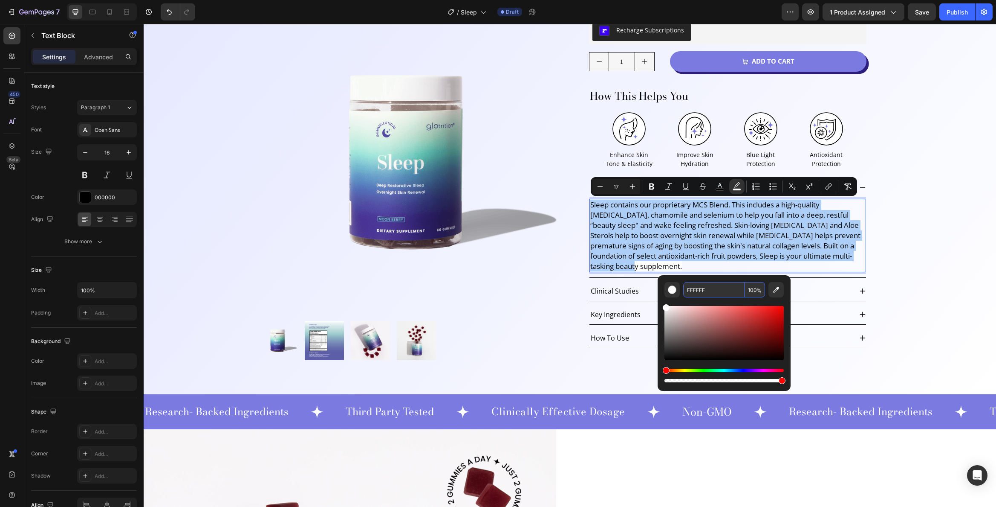
click at [708, 287] on input "FFFFFF" at bounding box center [714, 289] width 61 height 15
click at [710, 287] on input "FFFFFF" at bounding box center [714, 289] width 61 height 15
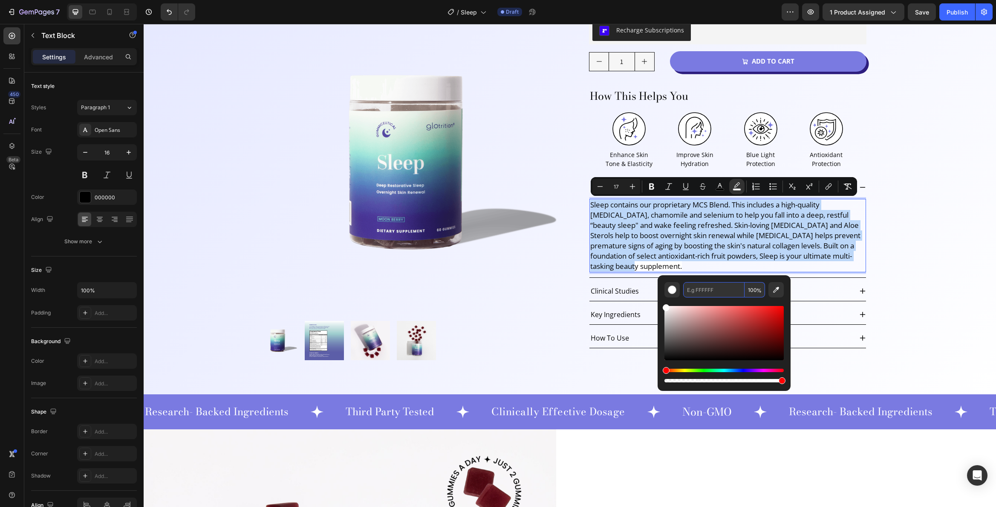
click at [916, 264] on div "Product Images Sleep Product Title Loox - Rating widget Loox Row Recharge Subsc…" at bounding box center [570, 155] width 853 height 477
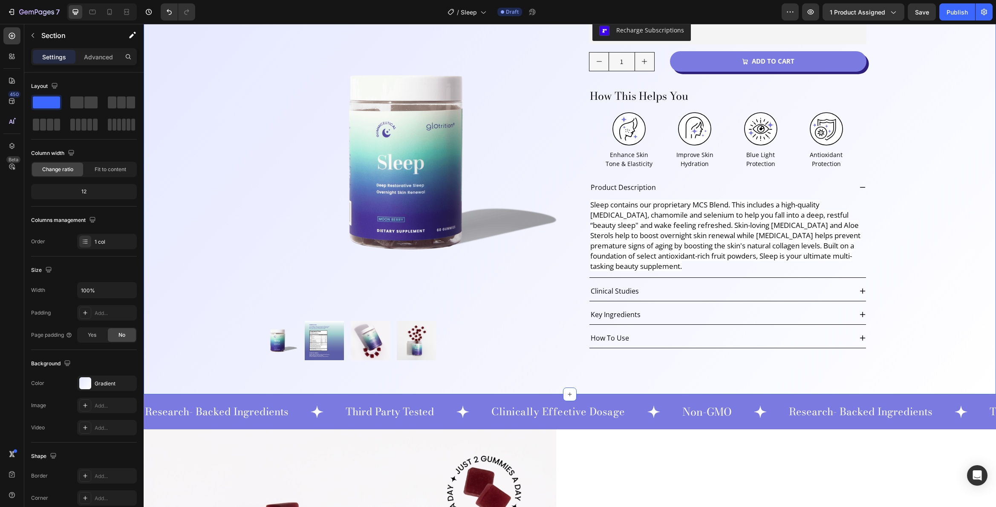
click at [726, 221] on span "Sleep contains our proprietary MCS Blend. This includes a high-quality [MEDICAL…" at bounding box center [726, 235] width 270 height 71
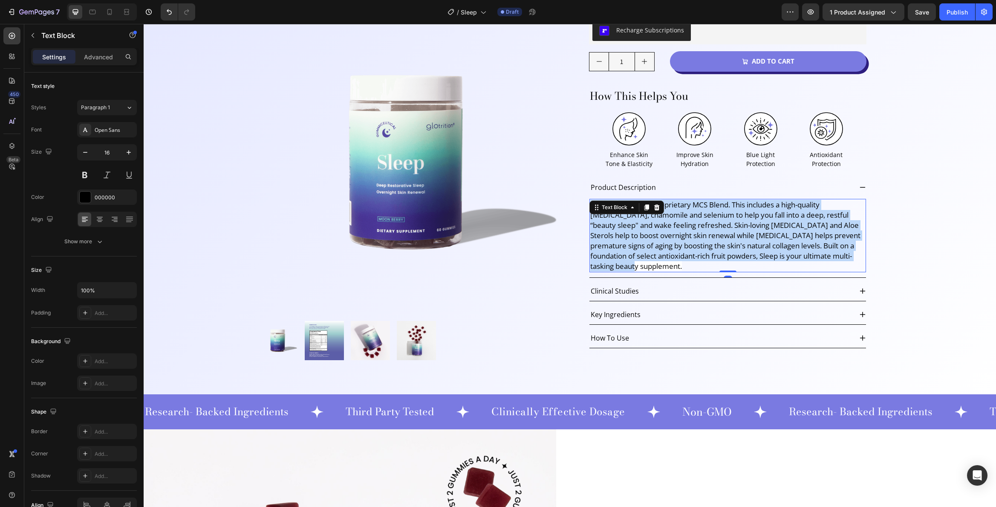
click at [726, 221] on span "Sleep contains our proprietary MCS Blend. This includes a high-quality [MEDICAL…" at bounding box center [726, 235] width 270 height 71
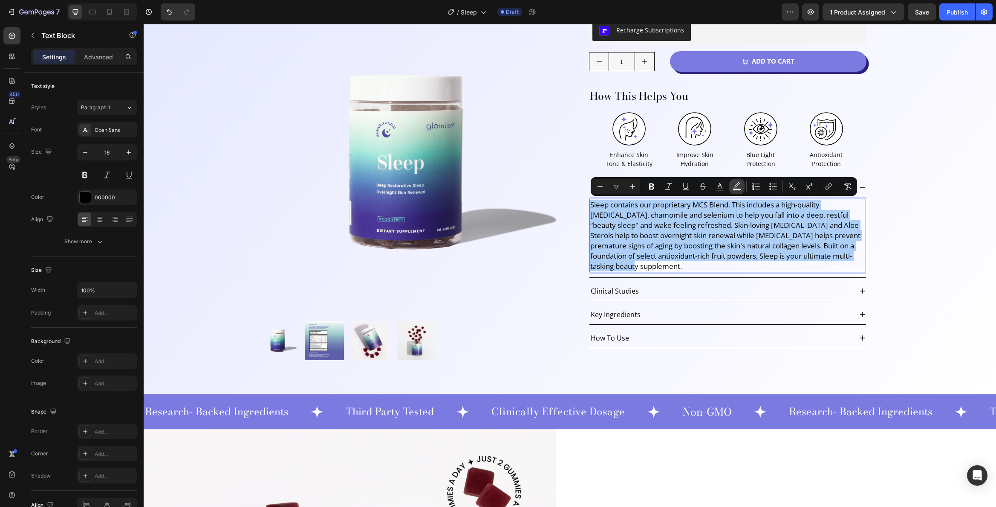
click at [738, 184] on icon "Editor contextual toolbar" at bounding box center [737, 186] width 9 height 9
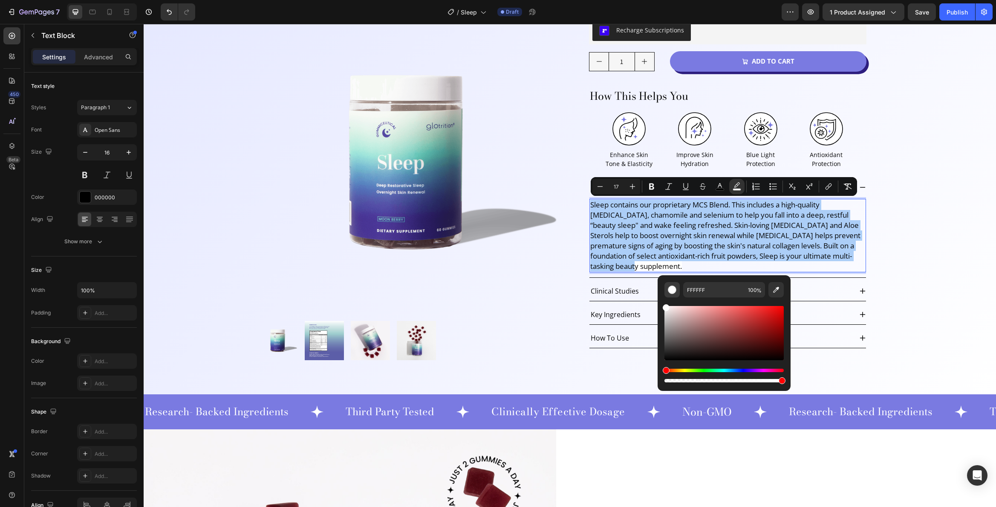
click at [672, 291] on div "Editor contextual toolbar" at bounding box center [672, 289] width 9 height 9
click at [694, 291] on input "FFFFFF" at bounding box center [714, 289] width 61 height 15
type input "FFFFFF"
drag, startPoint x: 666, startPoint y: 308, endPoint x: 672, endPoint y: 365, distance: 57.4
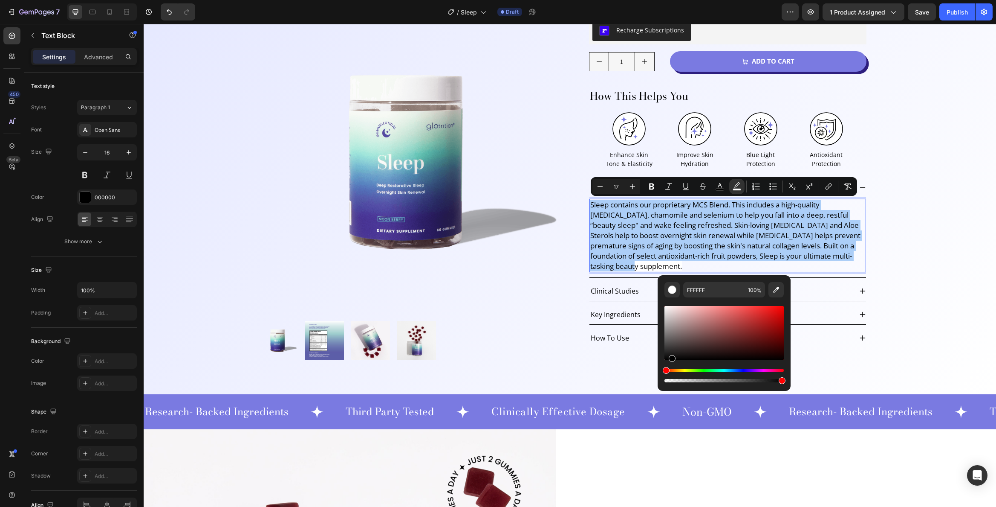
click at [672, 365] on div "Editor contextual toolbar" at bounding box center [724, 344] width 119 height 80
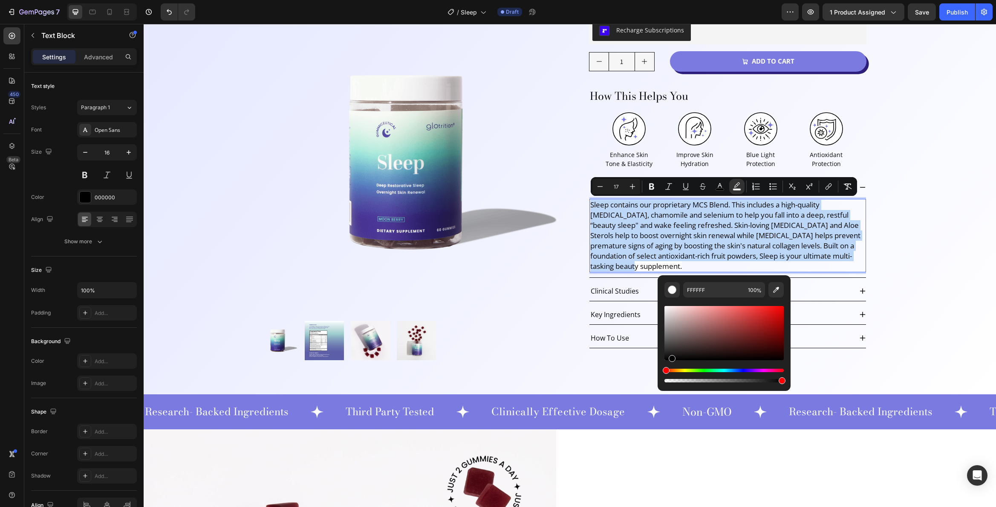
type input "000000"
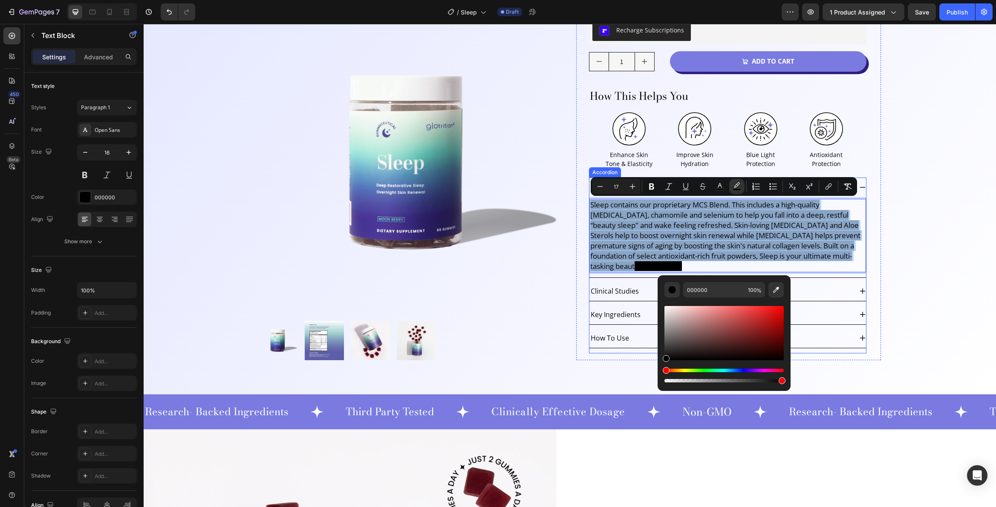
click at [884, 307] on div "Product Images Sleep Product Title Loox - Rating widget Loox Row Recharge Subsc…" at bounding box center [570, 155] width 640 height 408
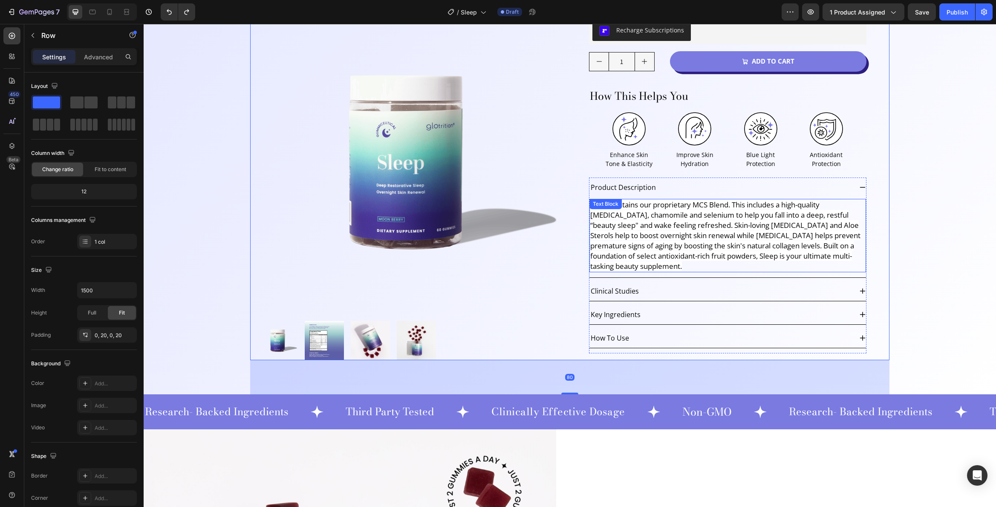
click at [742, 238] on span "Sleep contains our proprietary MCS Blend. This includes a high-quality [MEDICAL…" at bounding box center [726, 235] width 270 height 71
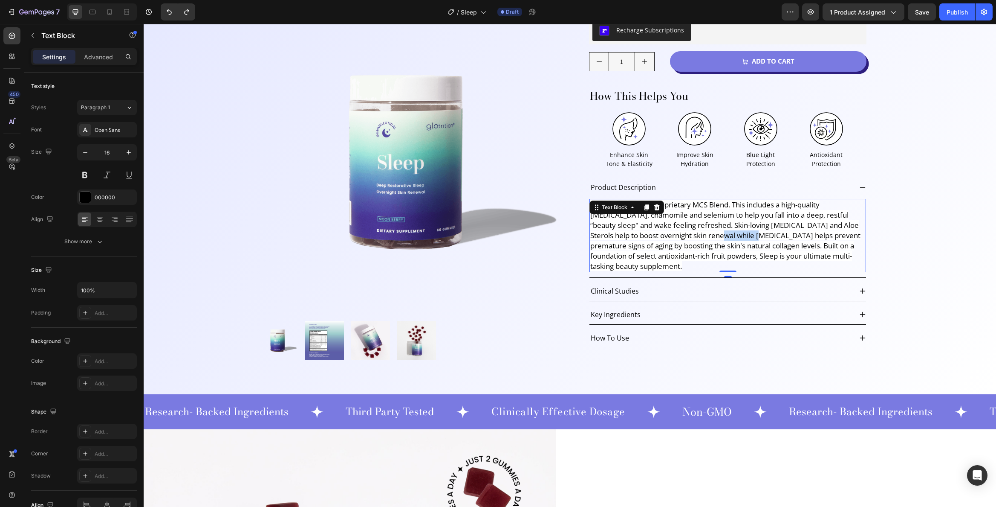
click at [721, 239] on span "Sleep contains our proprietary MCS Blend. This includes a high-quality [MEDICAL…" at bounding box center [726, 235] width 270 height 71
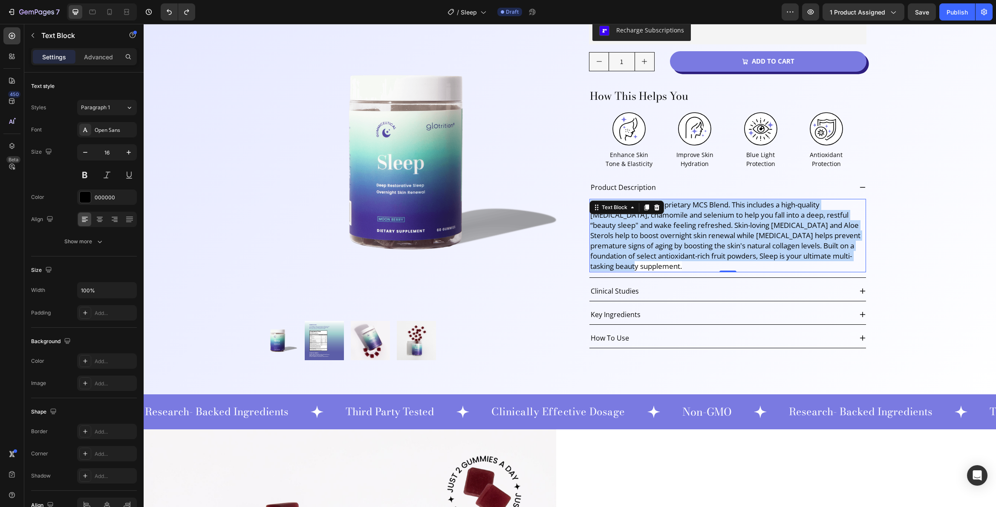
click at [721, 239] on span "Sleep contains our proprietary MCS Blend. This includes a high-quality [MEDICAL…" at bounding box center [726, 235] width 270 height 71
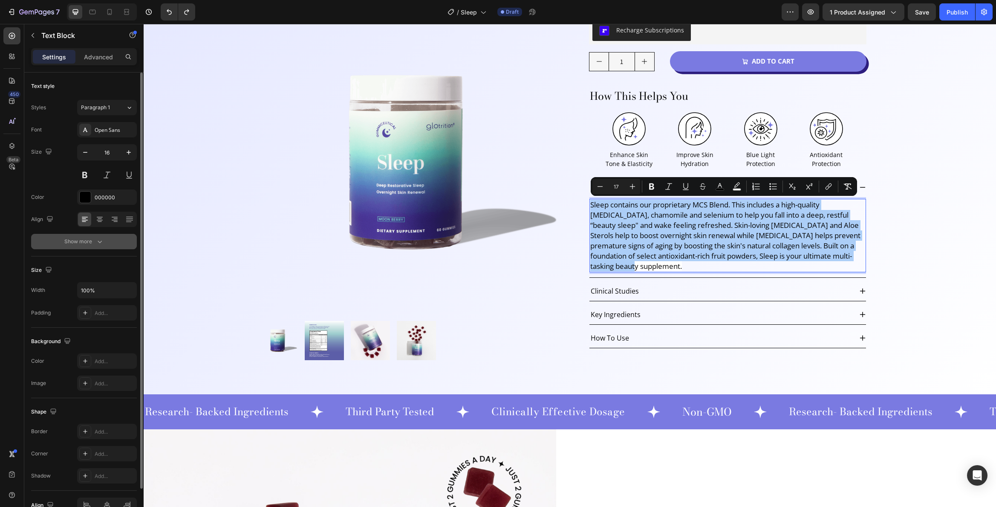
click at [81, 238] on div "Show more" at bounding box center [84, 241] width 40 height 9
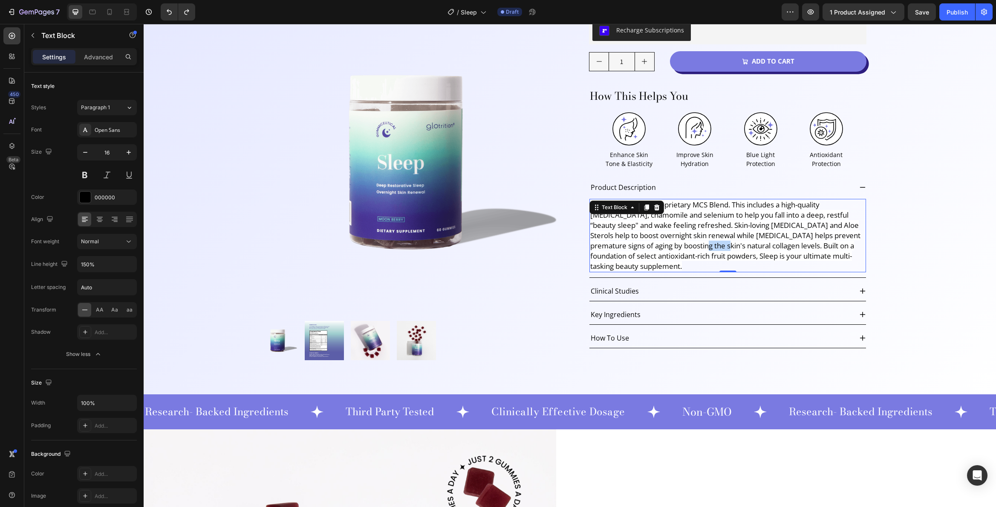
click at [671, 244] on span "Sleep contains our proprietary MCS Blend. This includes a high-quality [MEDICAL…" at bounding box center [726, 235] width 270 height 71
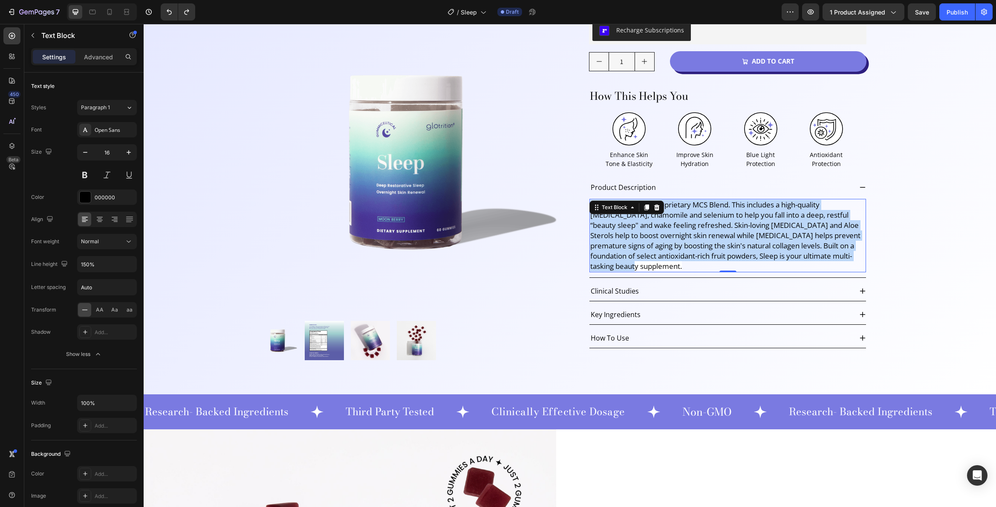
click at [671, 244] on span "Sleep contains our proprietary MCS Blend. This includes a high-quality [MEDICAL…" at bounding box center [726, 235] width 270 height 71
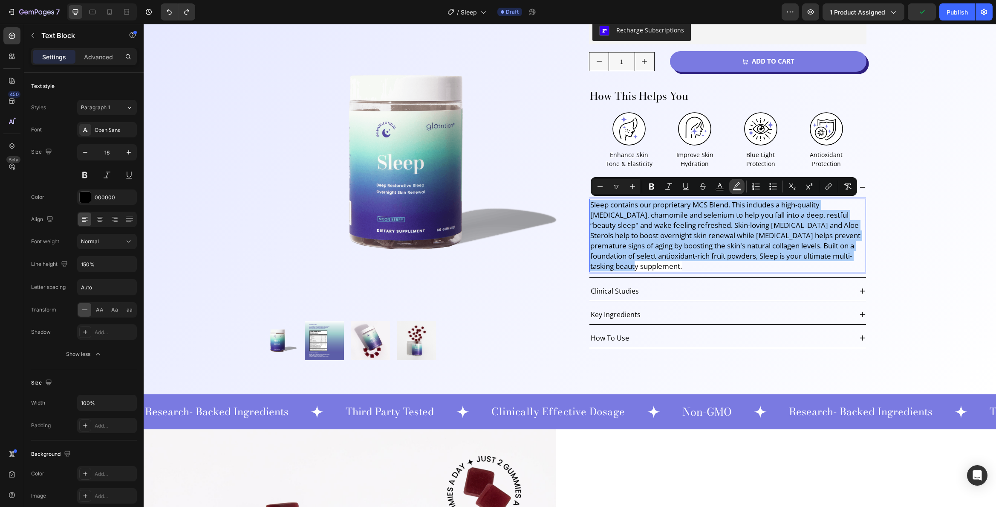
click at [740, 187] on icon "Editor contextual toolbar" at bounding box center [737, 186] width 9 height 9
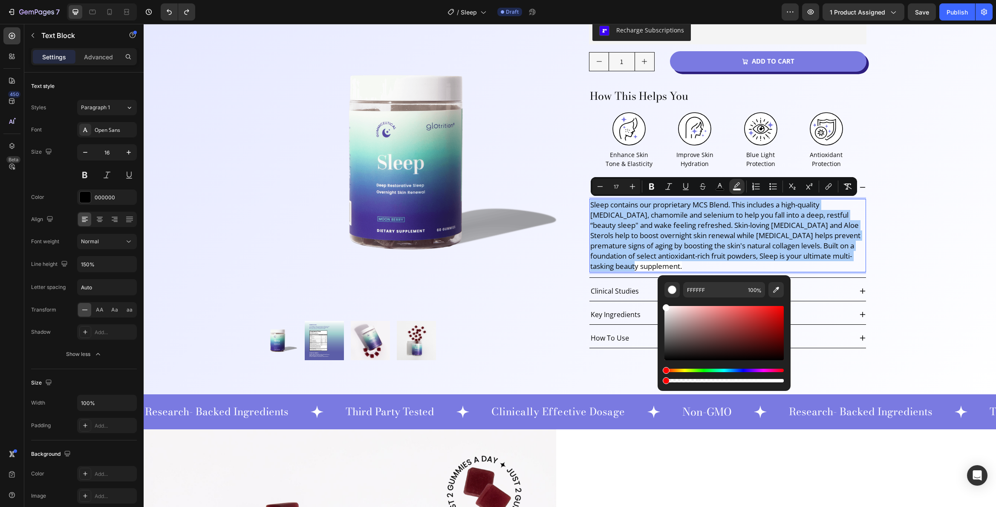
drag, startPoint x: 924, startPoint y: 403, endPoint x: 626, endPoint y: 388, distance: 298.4
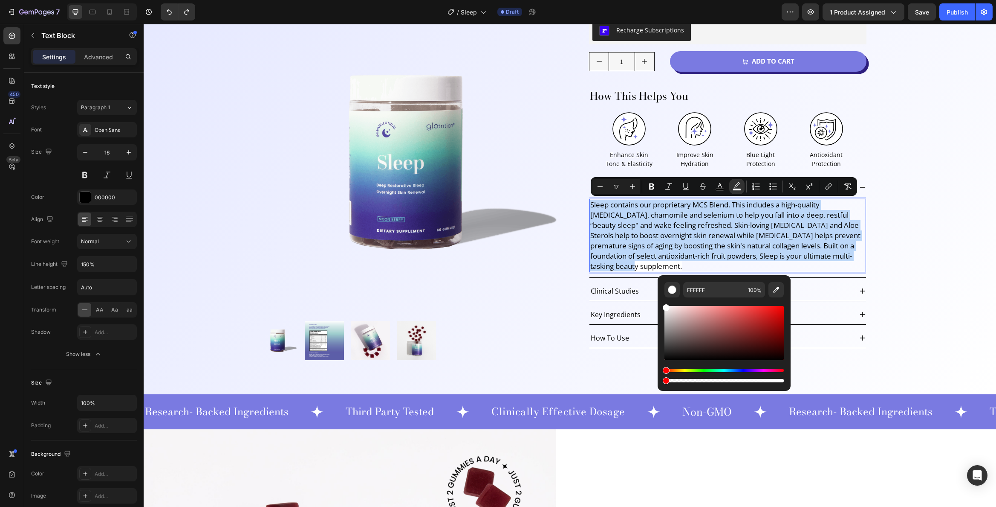
type input "0"
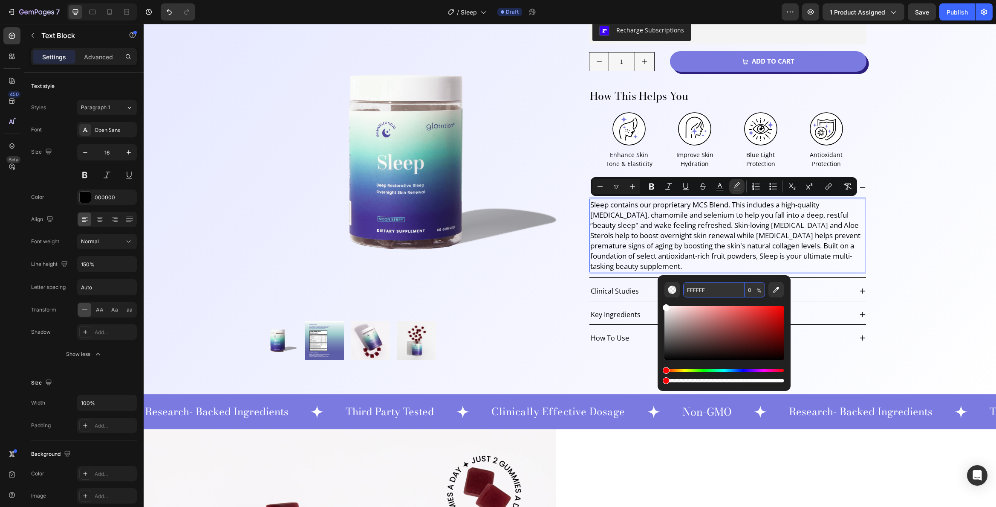
click at [710, 291] on input "FFFFFF" at bounding box center [714, 289] width 61 height 15
type input "FFFFFF"
click at [670, 289] on img "Editor contextual toolbar" at bounding box center [672, 289] width 9 height 9
click at [690, 288] on input "FFFFFF" at bounding box center [714, 289] width 61 height 15
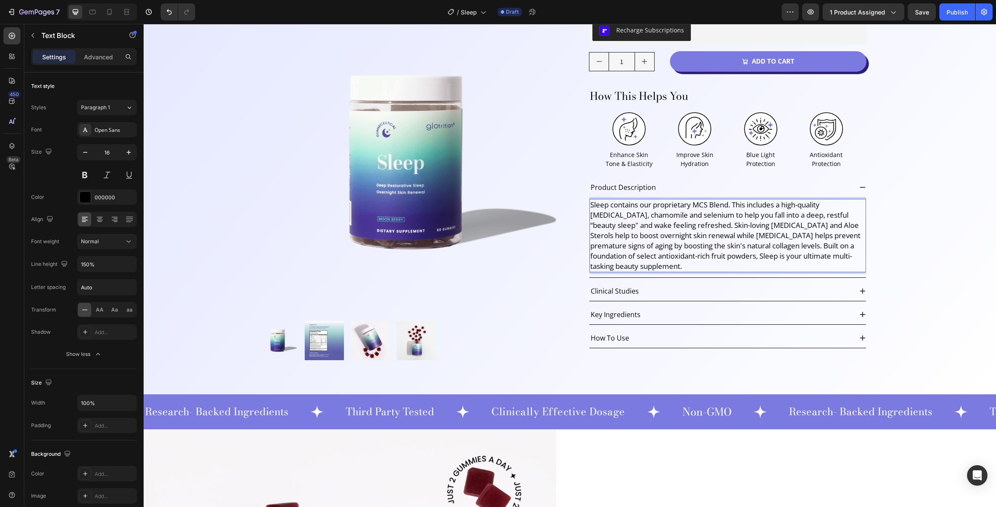
click at [708, 238] on span "Sleep contains our proprietary MCS Blend. This includes a high-quality [MEDICAL…" at bounding box center [726, 235] width 270 height 71
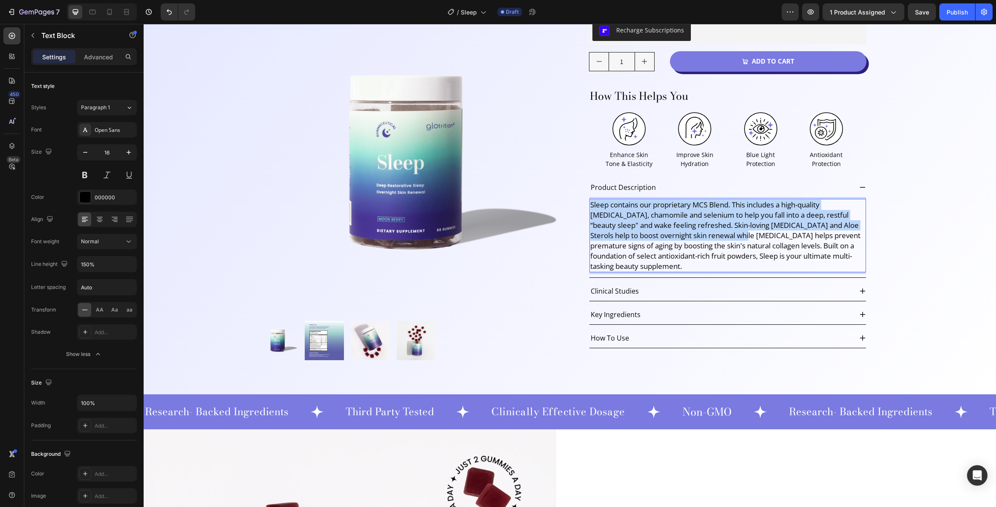
click at [708, 238] on span "Sleep contains our proprietary MCS Blend. This includes a high-quality [MEDICAL…" at bounding box center [726, 235] width 270 height 71
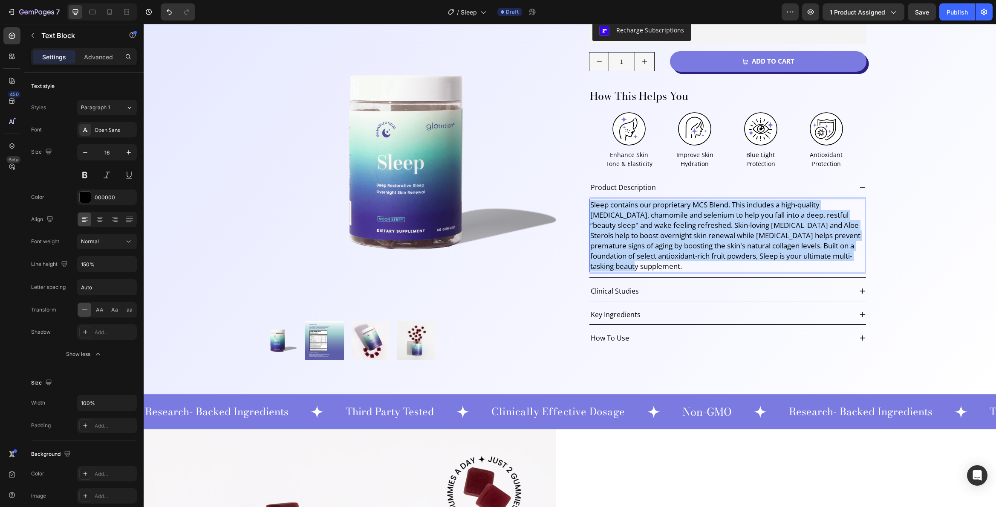
click at [708, 238] on span "Sleep contains our proprietary MCS Blend. This includes a high-quality [MEDICAL…" at bounding box center [726, 235] width 270 height 71
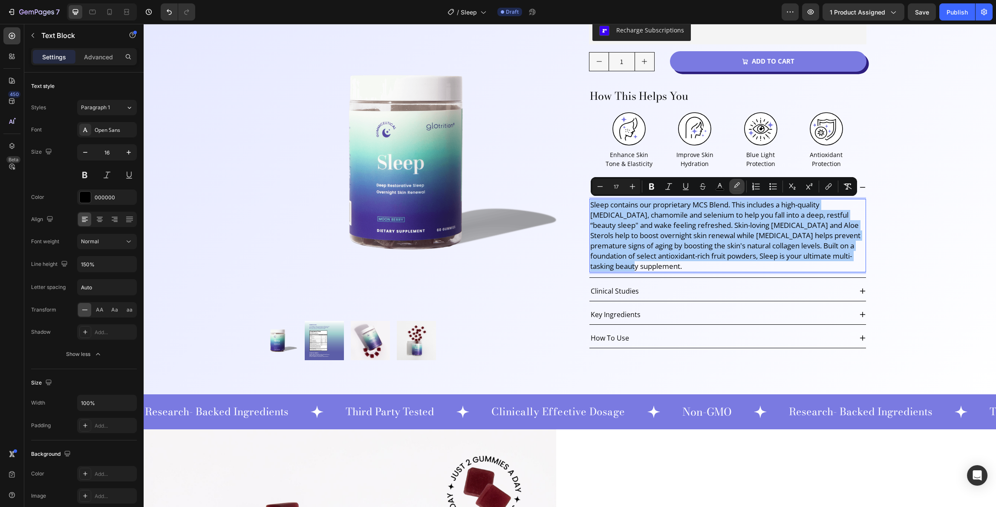
click at [738, 186] on icon "Editor contextual toolbar" at bounding box center [737, 186] width 9 height 9
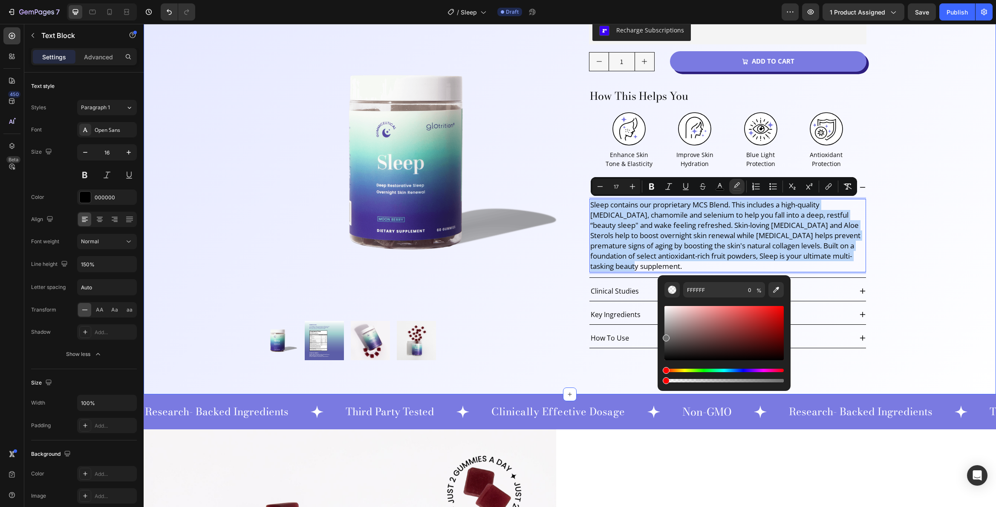
type input "707070"
drag, startPoint x: 811, startPoint y: 332, endPoint x: 654, endPoint y: 382, distance: 165.3
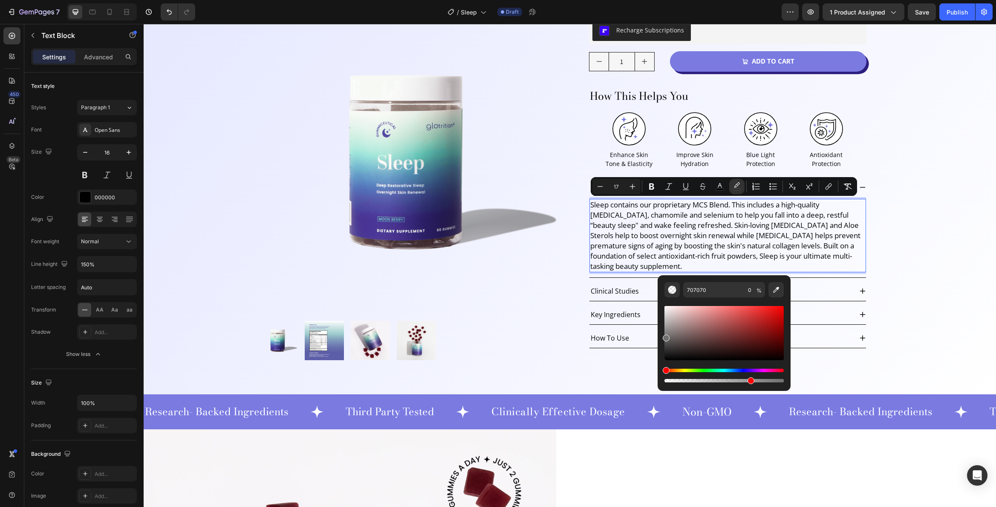
drag, startPoint x: 665, startPoint y: 380, endPoint x: 758, endPoint y: 383, distance: 93.0
click at [755, 383] on div "Editor contextual toolbar" at bounding box center [751, 380] width 7 height 7
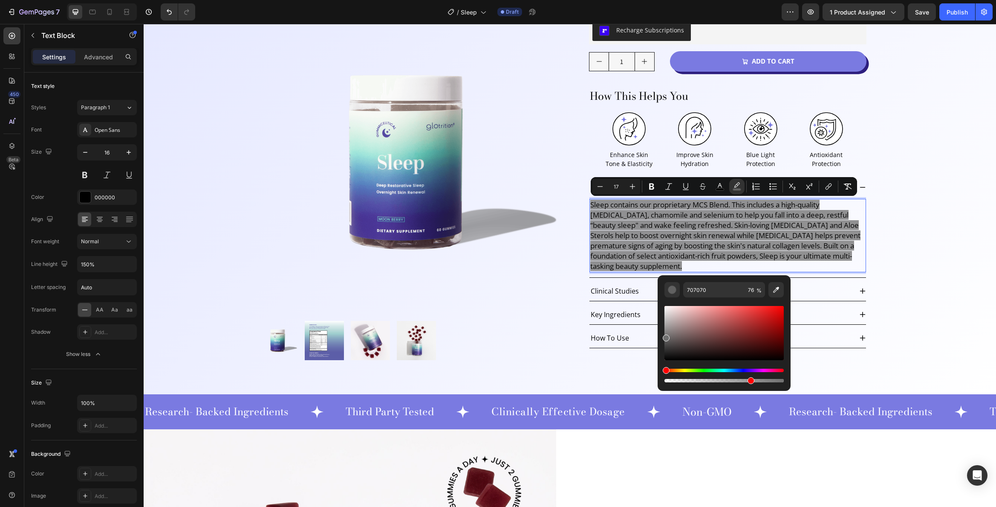
drag, startPoint x: 758, startPoint y: 381, endPoint x: 749, endPoint y: 382, distance: 8.5
click at [749, 382] on div "Editor contextual toolbar" at bounding box center [751, 380] width 7 height 7
type input "71"
click at [884, 293] on div "Product Images Sleep Product Title Loox - Rating widget Loox Row Recharge Subsc…" at bounding box center [570, 155] width 640 height 408
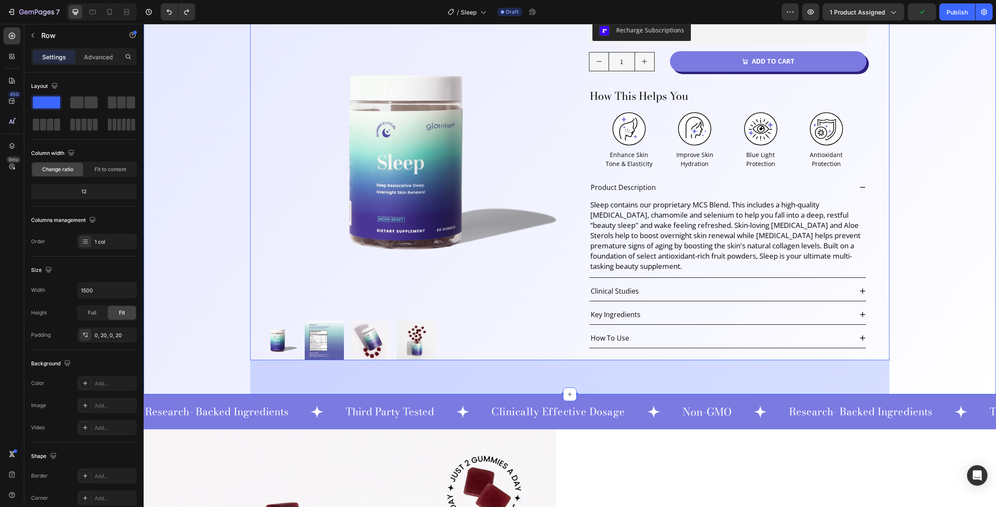
click at [904, 247] on div "Product Images Sleep Product Title Loox - Rating widget Loox Row Recharge Subsc…" at bounding box center [570, 155] width 853 height 477
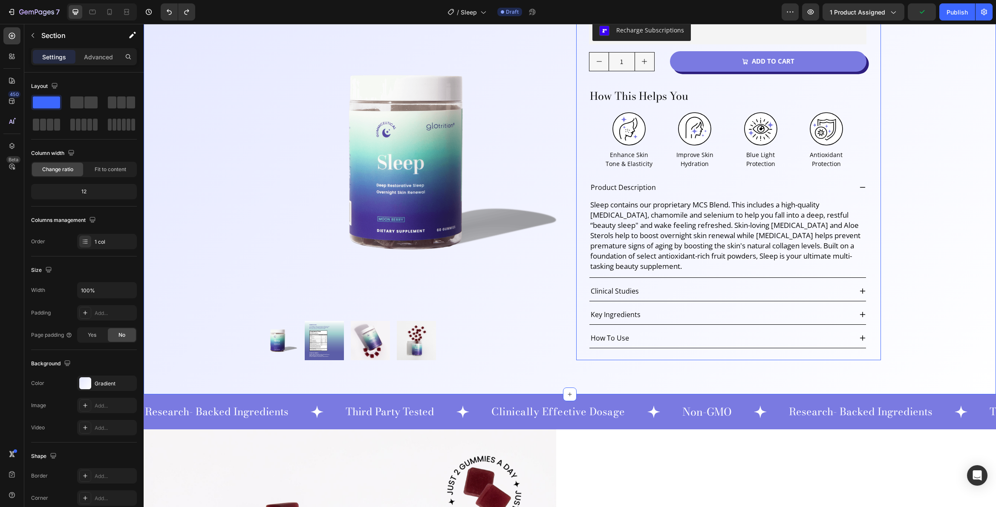
click at [825, 290] on div "Clinical Studies" at bounding box center [721, 290] width 263 height 13
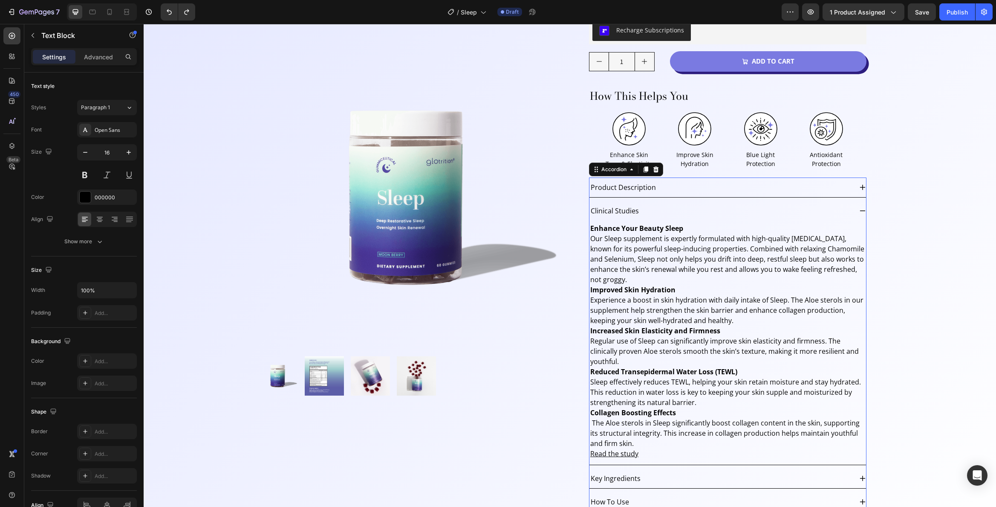
click at [825, 290] on p "Improved Skin Hydration Experience a boost in skin hydration with daily intake …" at bounding box center [728, 304] width 275 height 41
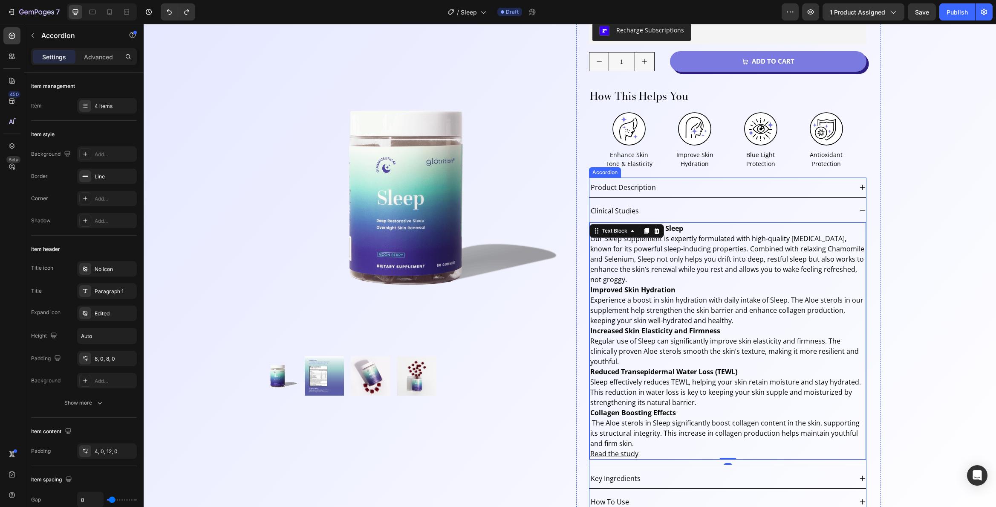
click at [863, 210] on div "Product Description Clinical Studies Enhance Your Beauty Sleep Our Sleep supple…" at bounding box center [728, 344] width 278 height 334
click at [856, 209] on div "Clinical Studies" at bounding box center [728, 211] width 277 height 20
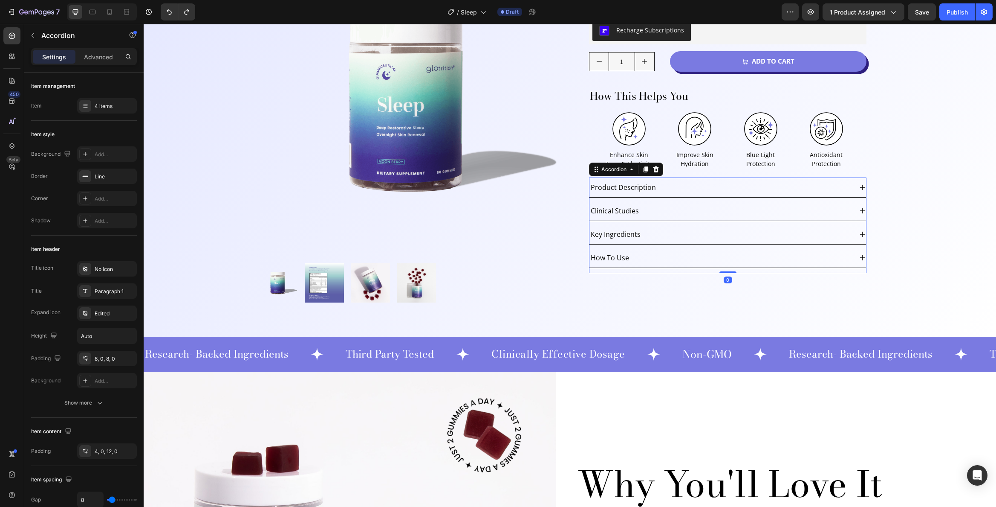
click at [855, 209] on div "Clinical Studies" at bounding box center [728, 211] width 277 height 20
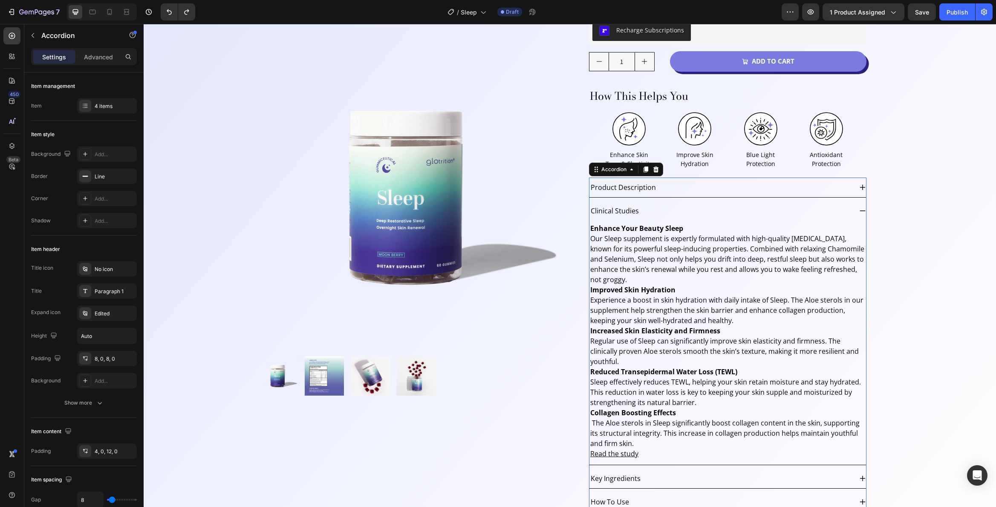
click at [855, 209] on div "Clinical Studies" at bounding box center [728, 211] width 277 height 20
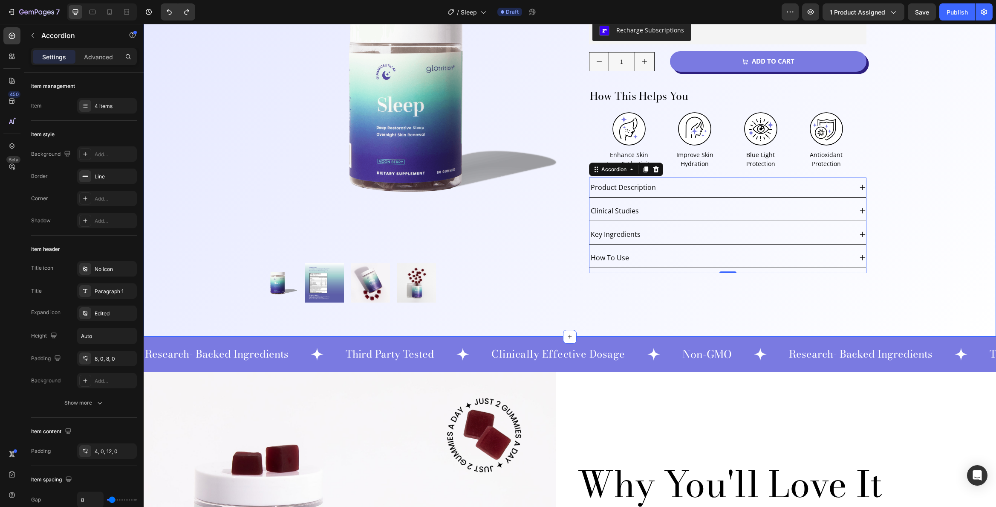
click at [939, 214] on div "Product Images Sleep Product Title Loox - Rating widget Loox Row Recharge Subsc…" at bounding box center [570, 126] width 853 height 419
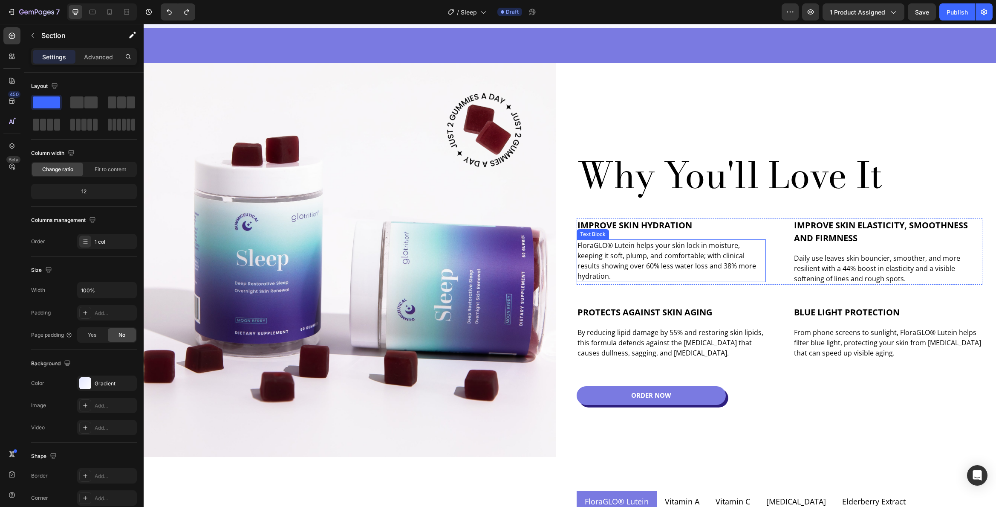
scroll to position [545, 0]
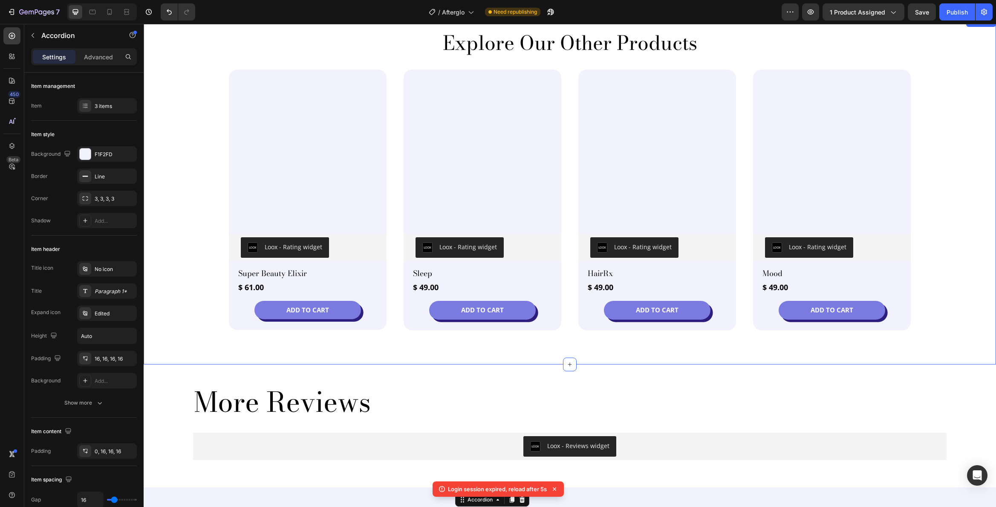
scroll to position [1536, 0]
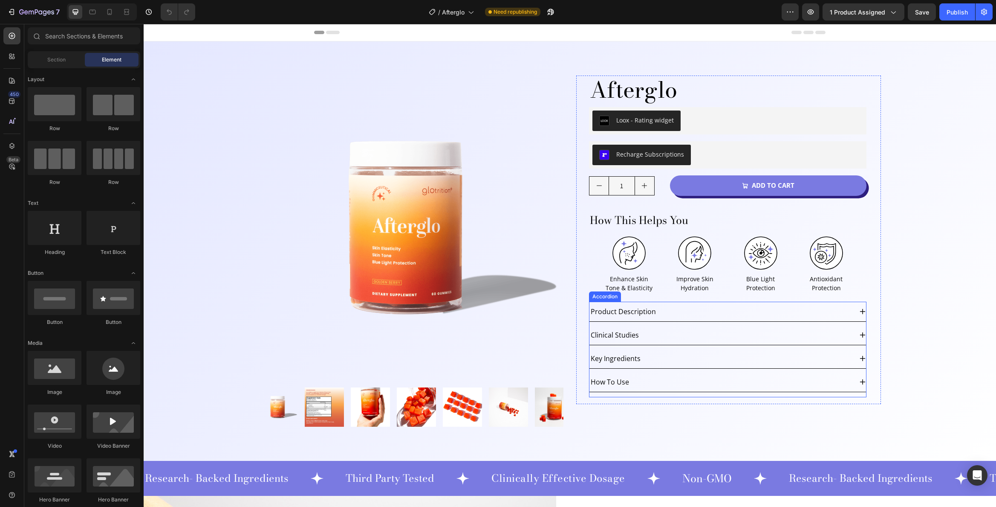
click at [674, 313] on div "Product Description" at bounding box center [721, 311] width 263 height 13
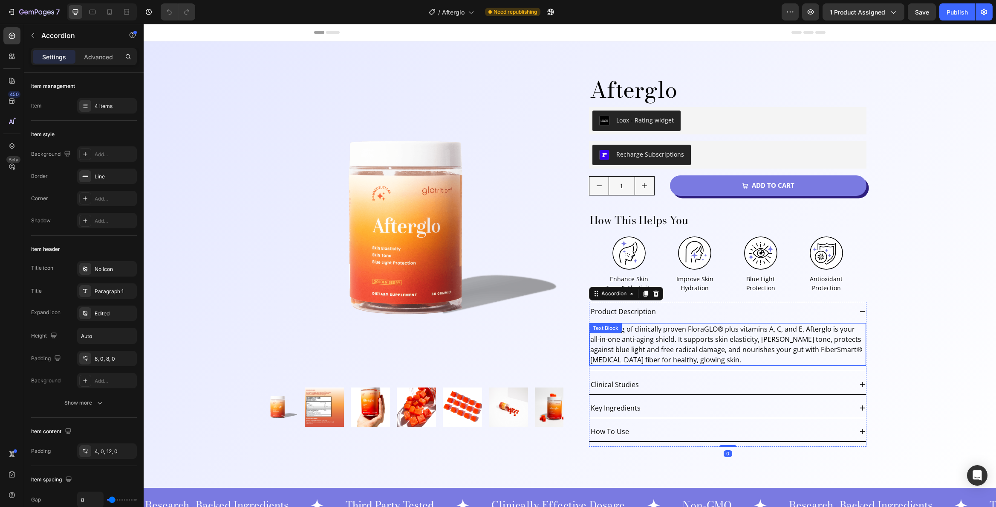
click at [682, 339] on p "With 10mg of clinically proven FloraGLO® plus vitamins A, C, and E, Afterglo is…" at bounding box center [728, 344] width 275 height 41
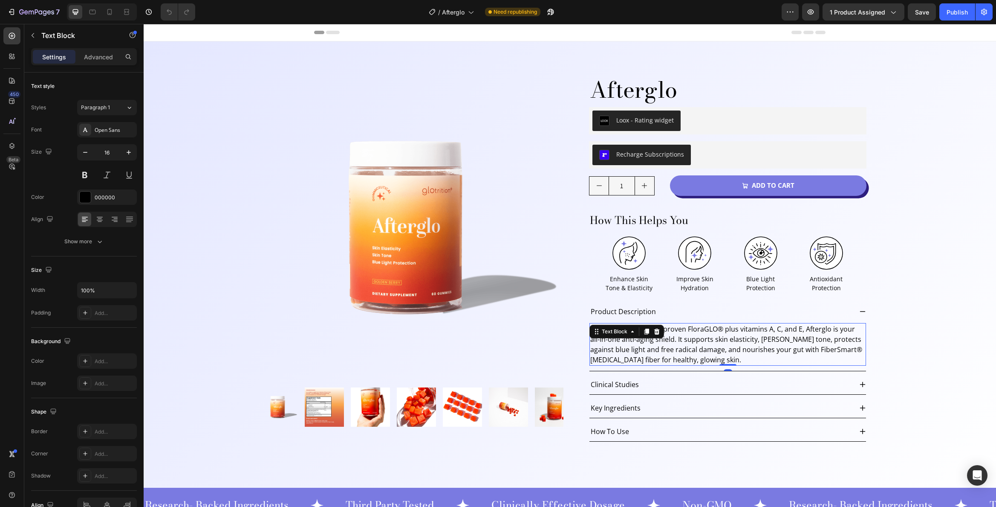
click at [682, 339] on p "With 10mg of clinically proven FloraGLO® plus vitamins A, C, and E, Afterglo is…" at bounding box center [728, 344] width 275 height 41
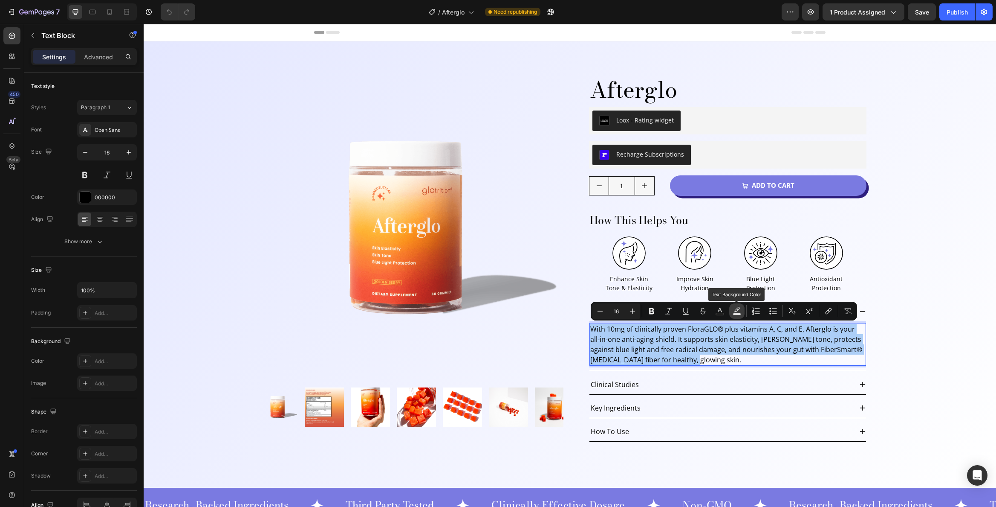
click at [740, 311] on icon "Editor contextual toolbar" at bounding box center [737, 311] width 9 height 9
type input "000000"
type input "77"
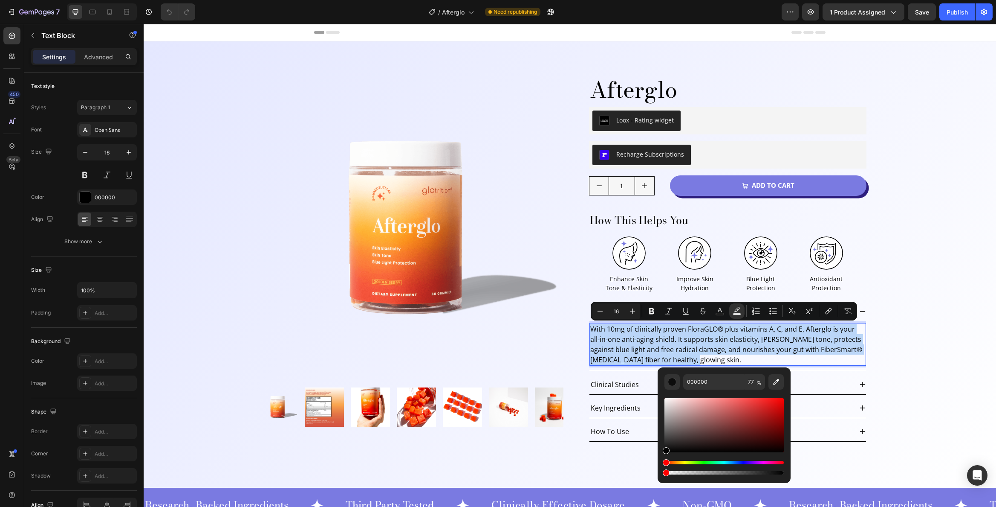
type input "0"
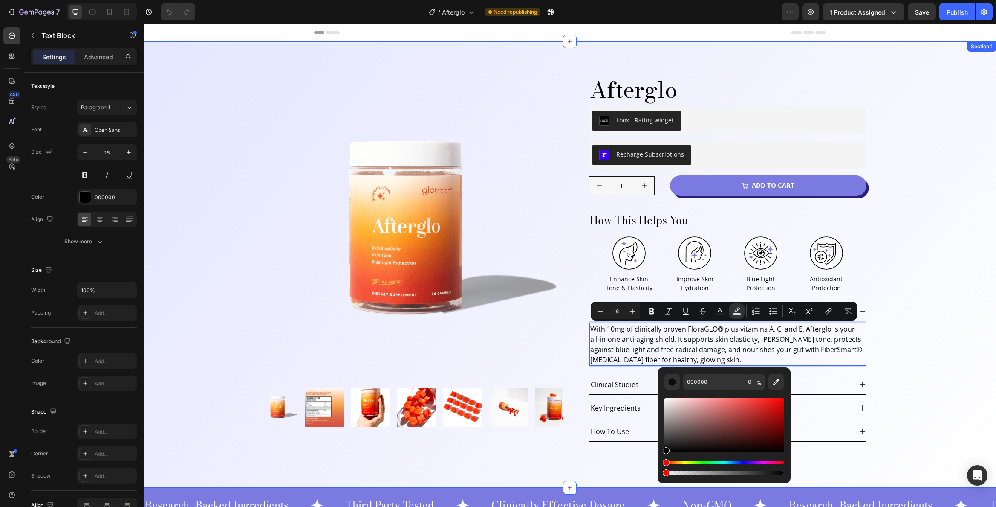
drag, startPoint x: 903, startPoint y: 496, endPoint x: 805, endPoint y: 493, distance: 98.6
click at [976, 358] on div "Product Images Afterglo Product Title Loox - Rating widget Loox Row Recharge Su…" at bounding box center [570, 264] width 853 height 446
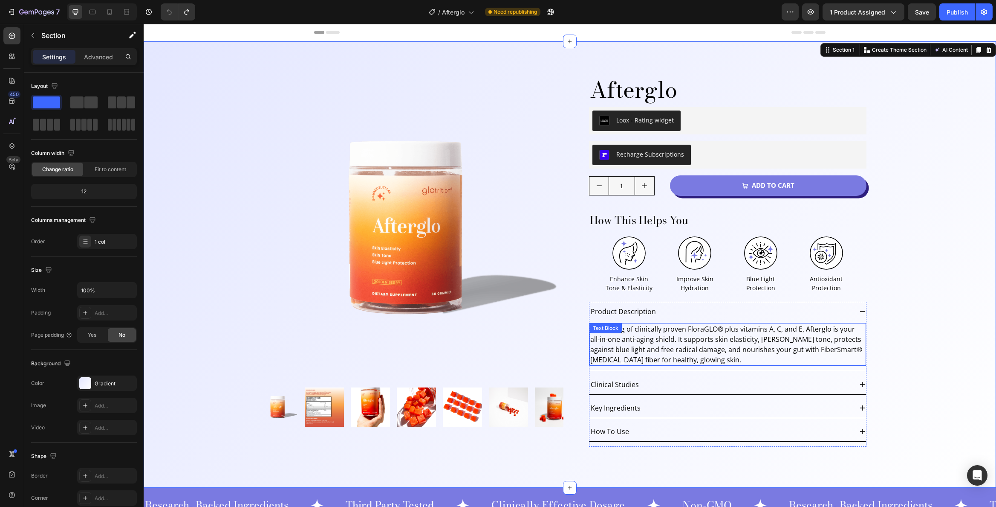
click at [835, 339] on p "With 10mg of clinically proven FloraGLO® plus vitamins A, C, and E, Afterglo is…" at bounding box center [728, 344] width 275 height 41
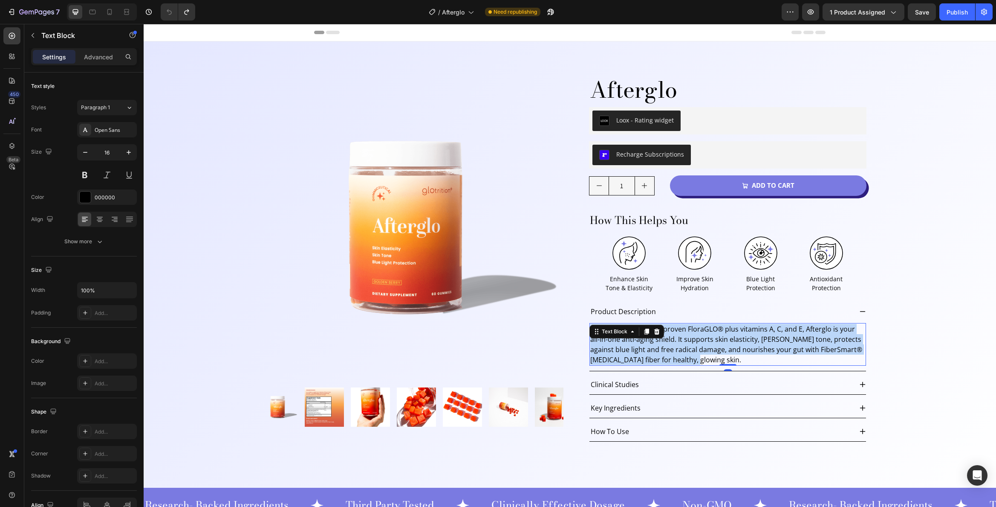
click at [835, 339] on p "With 10mg of clinically proven FloraGLO® plus vitamins A, C, and E, Afterglo is…" at bounding box center [728, 344] width 275 height 41
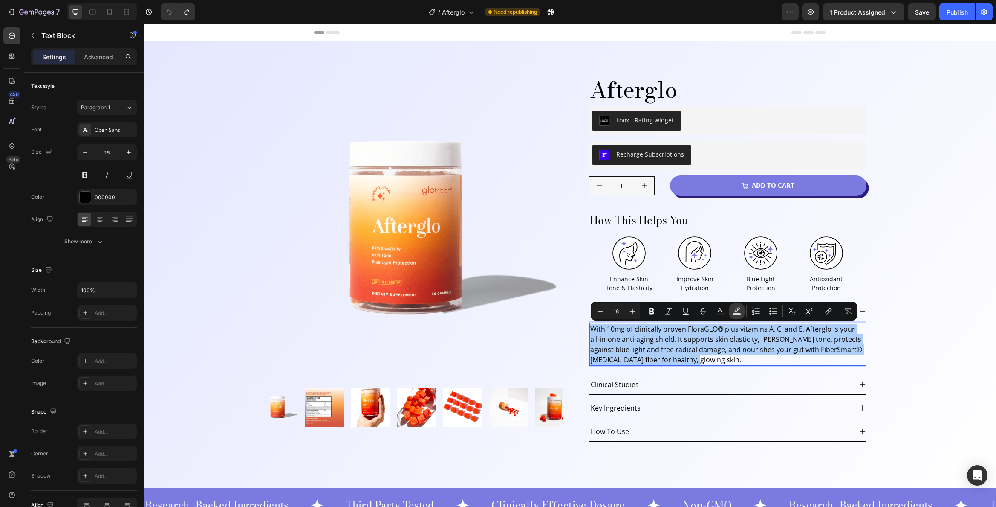
click at [739, 313] on rect "Editor contextual toolbar" at bounding box center [737, 314] width 8 height 2
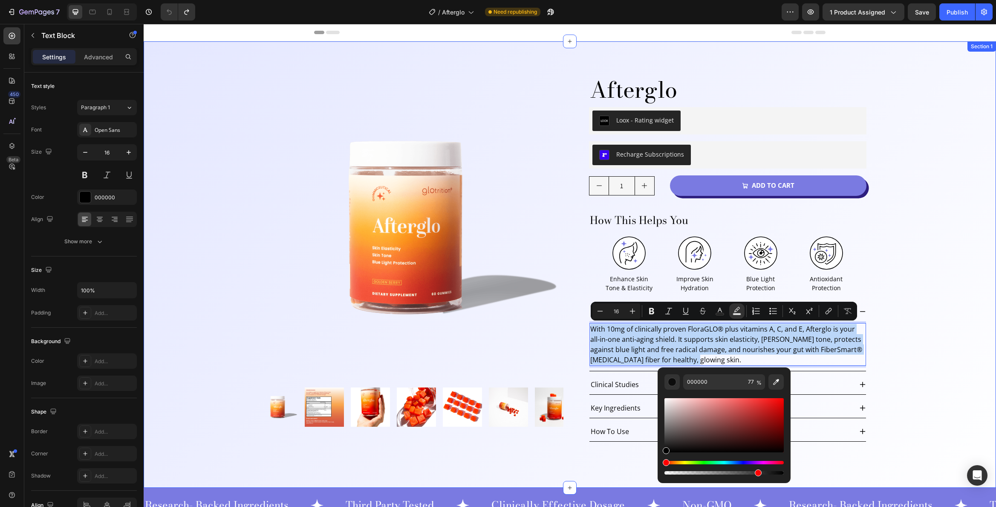
click at [905, 317] on div "Product Images Afterglo Product Title Loox - Rating widget Loox Row Recharge Su…" at bounding box center [570, 264] width 853 height 446
